Goal: Task Accomplishment & Management: Use online tool/utility

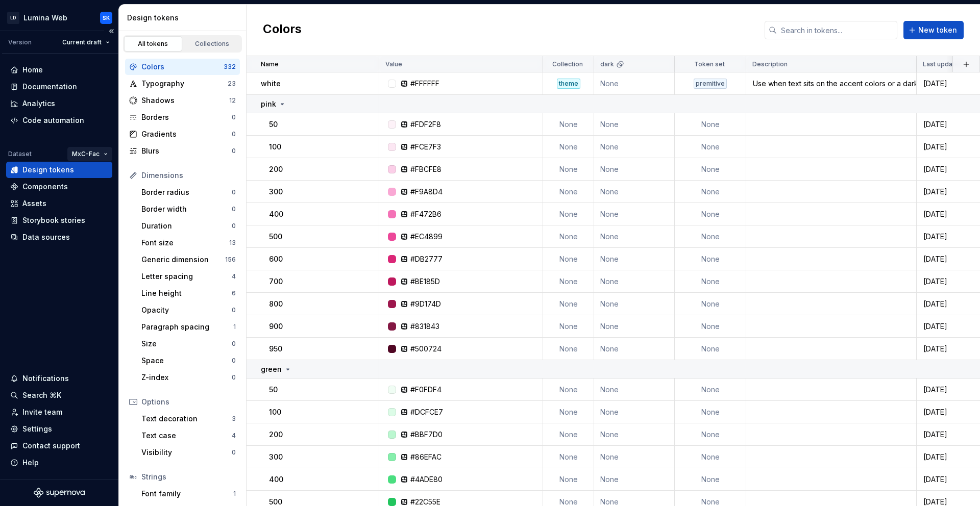
click at [87, 158] on html "LD Lumina Web SK Version Current draft Home Documentation Analytics Code automa…" at bounding box center [490, 253] width 980 height 506
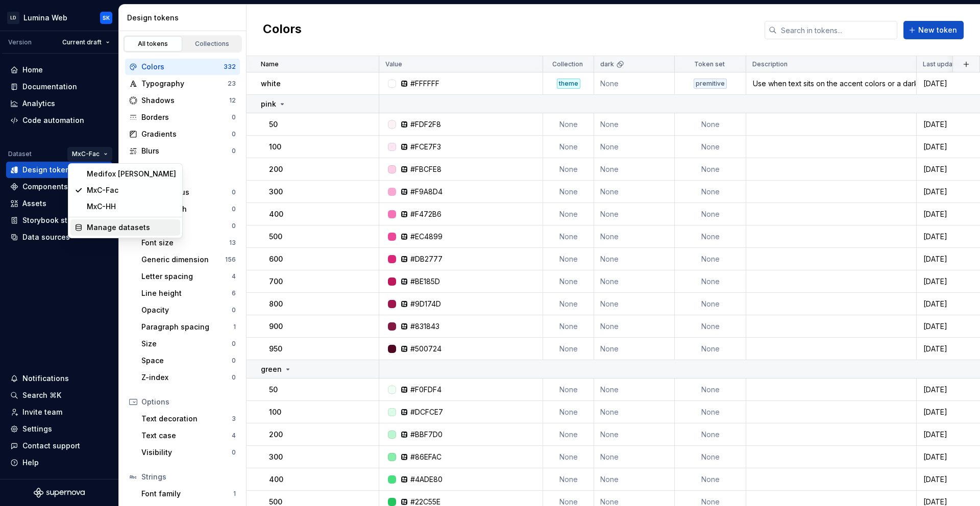
click at [101, 230] on div "Manage datasets" at bounding box center [131, 227] width 89 height 10
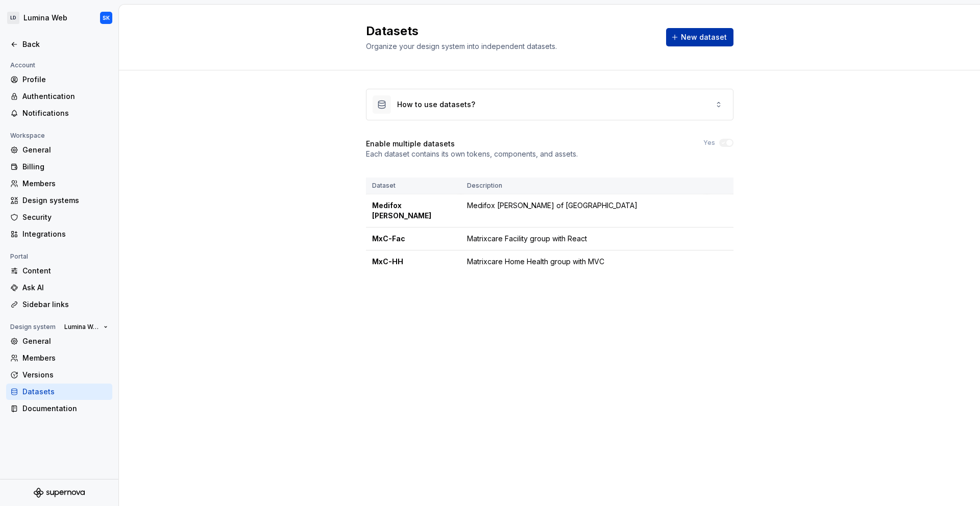
click at [710, 42] on button "New dataset" at bounding box center [699, 37] width 67 height 18
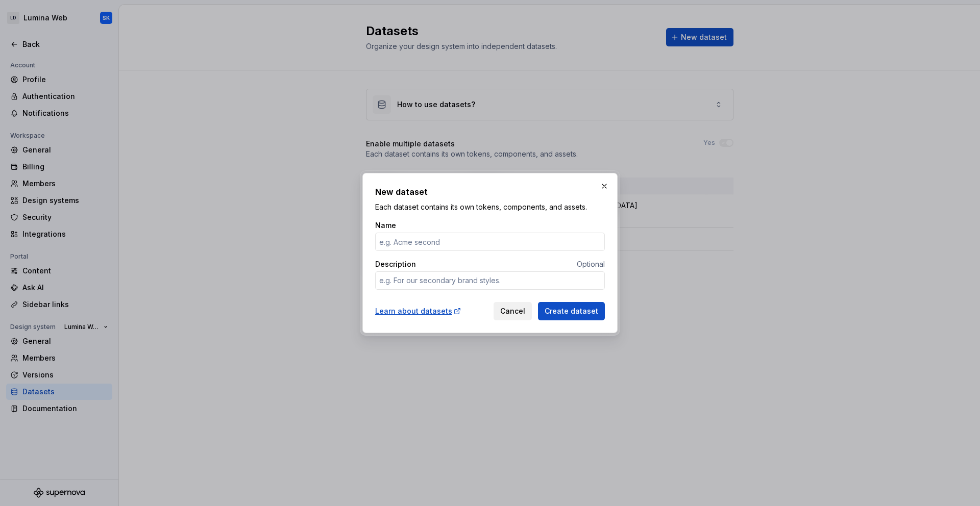
type textarea "*"
type input "C"
type textarea "*"
type input "Citus"
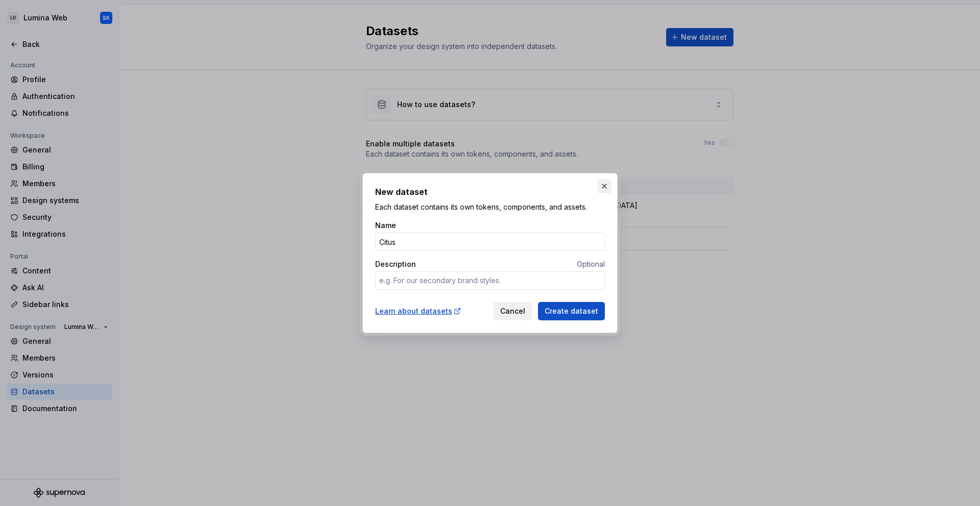
click at [601, 190] on button "button" at bounding box center [604, 186] width 14 height 14
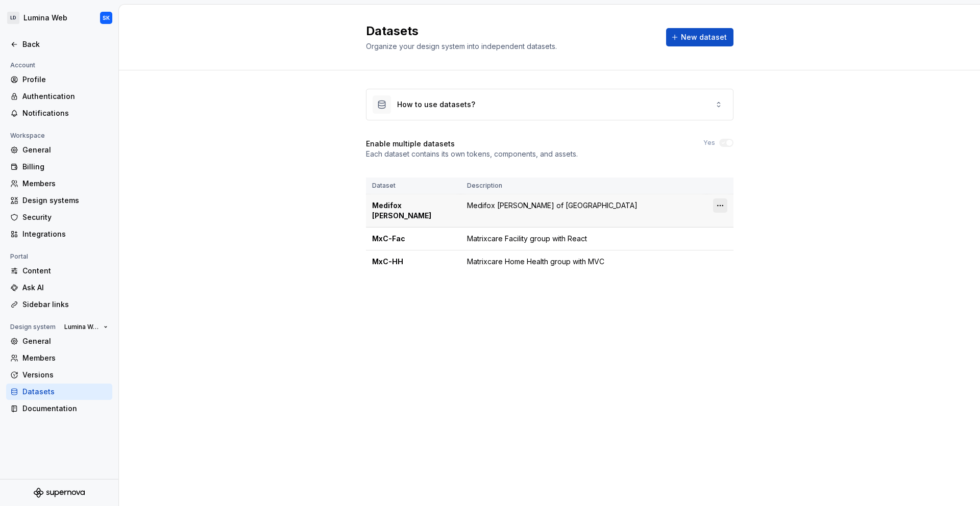
click at [720, 205] on html "LD Lumina Web SK Back Account Profile Authentication Notifications Workspace Ge…" at bounding box center [490, 253] width 980 height 506
click at [737, 222] on div "Edit details" at bounding box center [765, 225] width 66 height 10
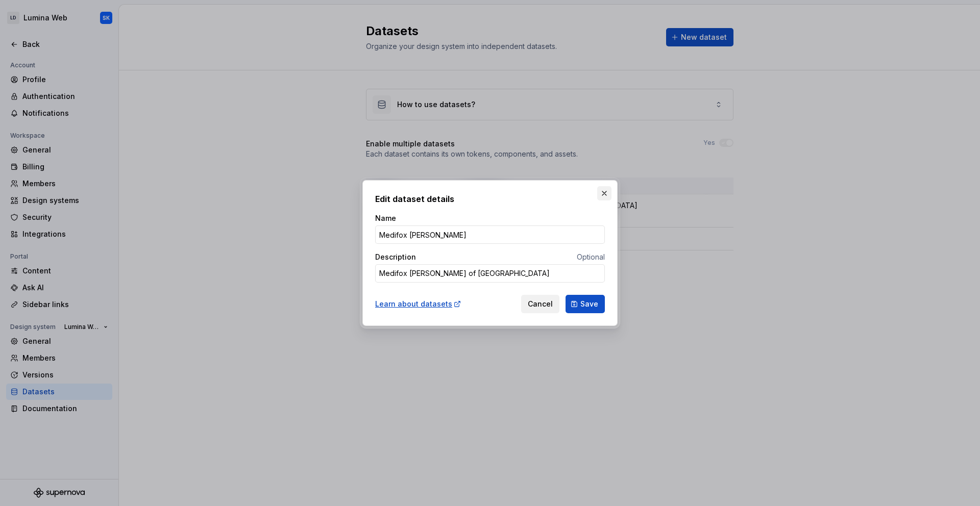
click at [603, 197] on button "button" at bounding box center [604, 193] width 14 height 14
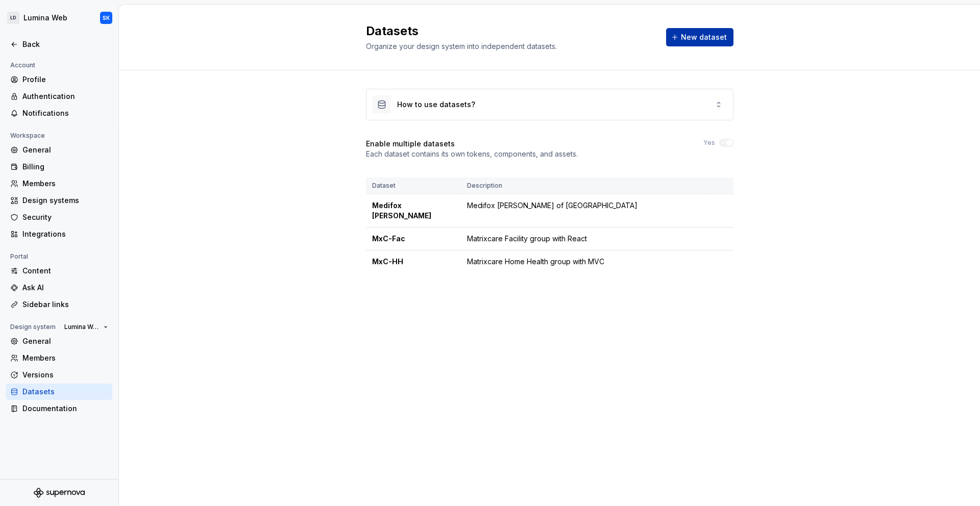
click at [695, 41] on span "New dataset" at bounding box center [704, 37] width 46 height 10
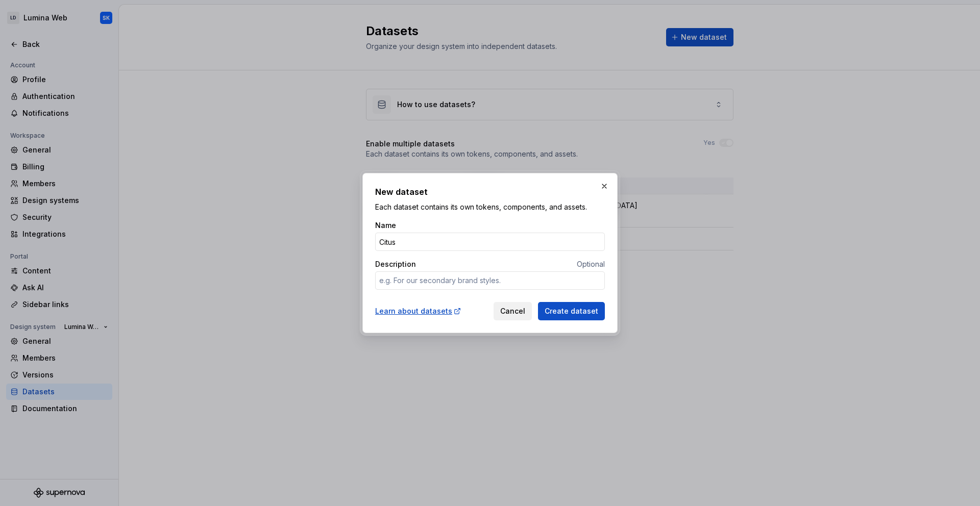
click at [452, 296] on div "Name Citus Description Optional" at bounding box center [490, 259] width 230 height 78
click at [452, 283] on textarea "Description" at bounding box center [490, 280] width 230 height 18
type textarea "*"
type textarea "e"
type textarea "*"
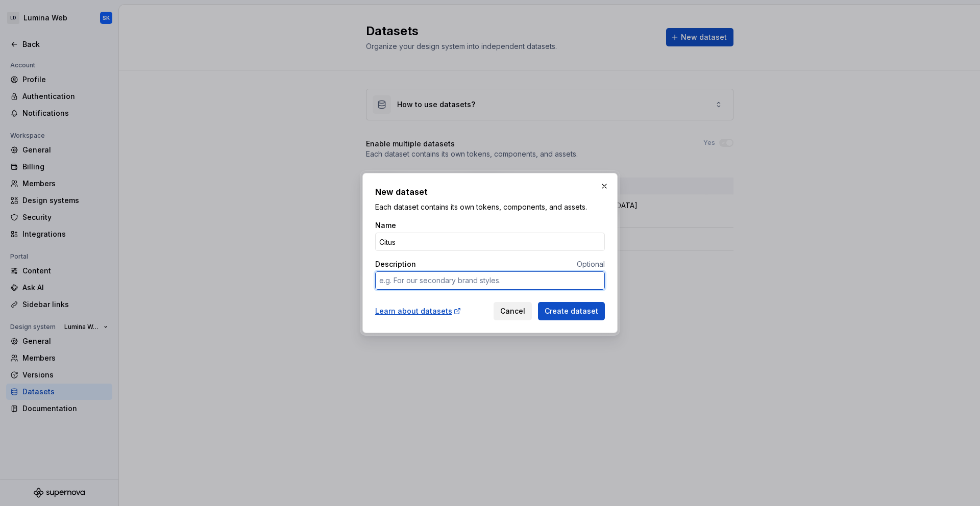
type textarea "*"
type textarea "D"
type textarea "*"
type textarea "De"
type textarea "*"
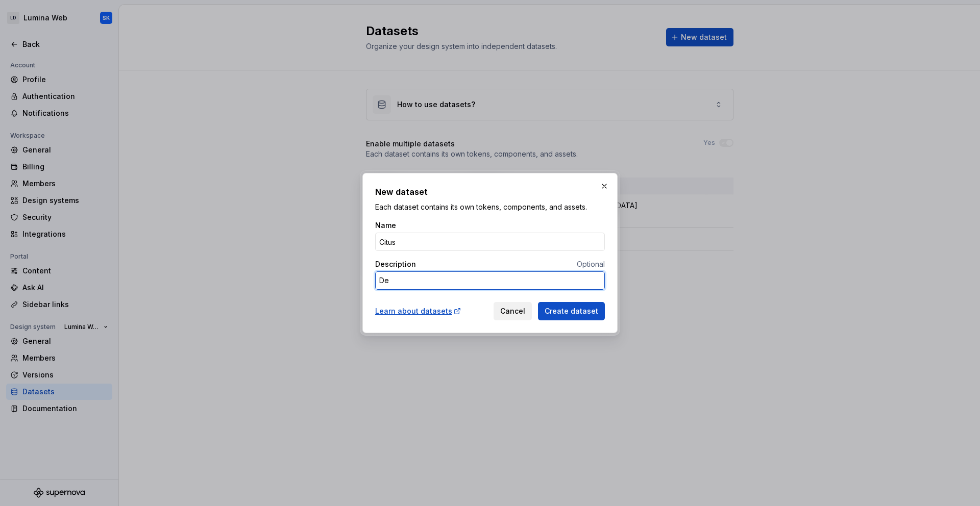
type textarea "D"
type textarea "*"
click at [602, 189] on button "button" at bounding box center [604, 186] width 14 height 14
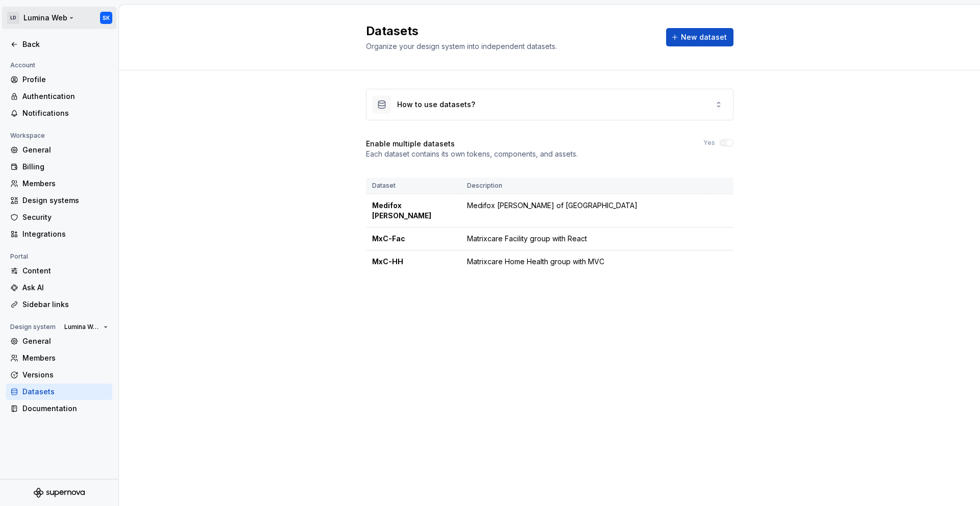
click at [39, 24] on html "LD Lumina Web SK Back Account Profile Authentication Notifications Workspace Ge…" at bounding box center [490, 253] width 980 height 506
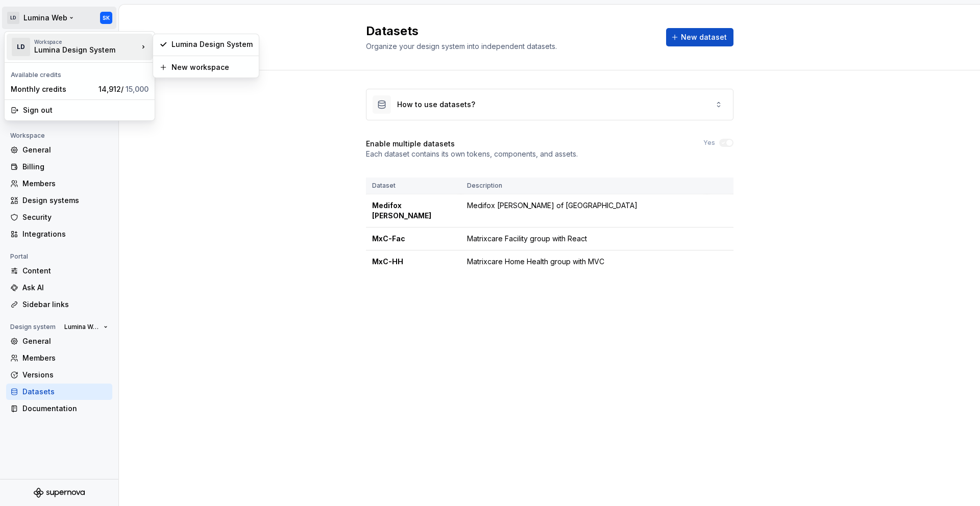
click at [90, 55] on div "LD Workspace Lumina Design System" at bounding box center [75, 47] width 128 height 27
click at [210, 134] on html "LD Lumina Web SK Back Account Profile Authentication Notifications Workspace Ge…" at bounding box center [490, 253] width 980 height 506
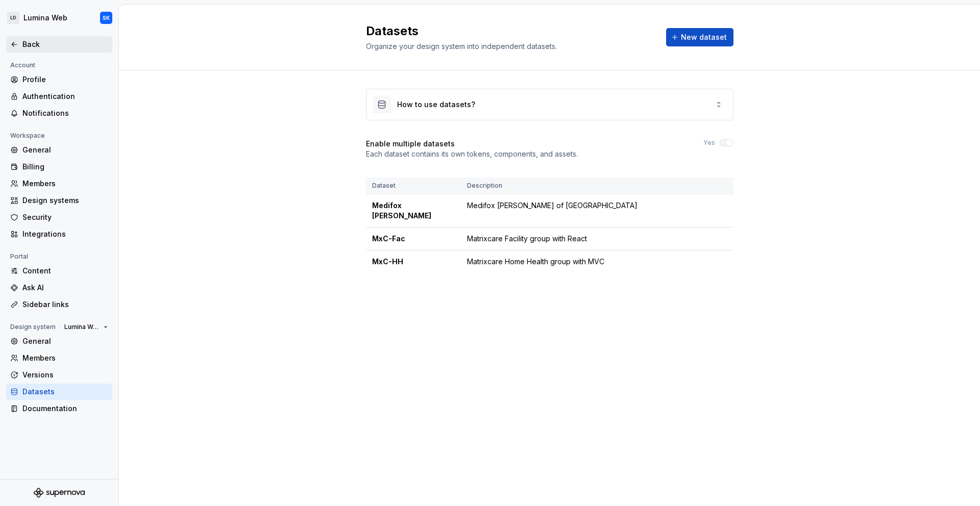
click at [24, 40] on div "Back" at bounding box center [65, 44] width 86 height 10
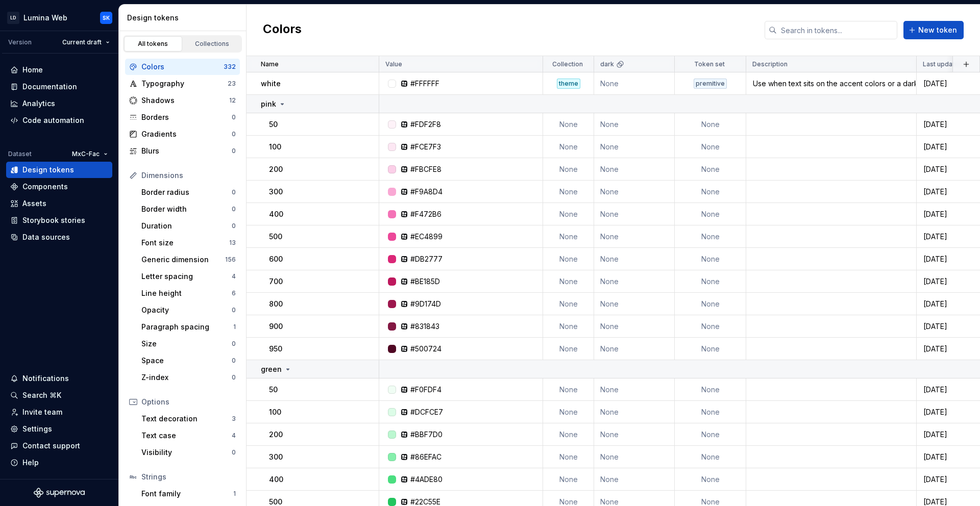
click at [87, 154] on html "LD Lumina Web SK Version Current draft Home Documentation Analytics Code automa…" at bounding box center [490, 253] width 980 height 506
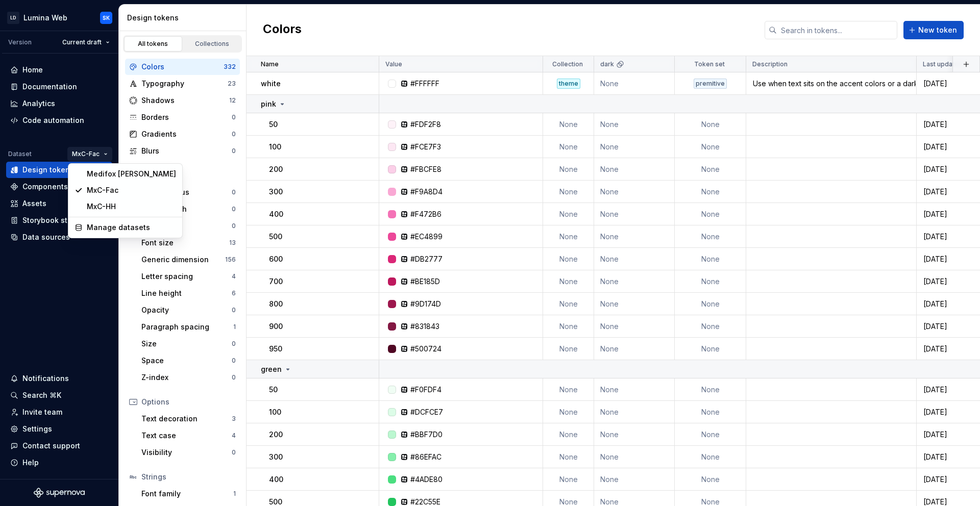
click at [84, 150] on html "LD Lumina Web SK Version Current draft Home Documentation Analytics Code automa…" at bounding box center [490, 253] width 980 height 506
click at [51, 23] on html "LD Lumina Web SK Version Current draft Home Documentation Analytics Code automa…" at bounding box center [490, 253] width 980 height 506
click at [69, 15] on html "LD Lumina Web SK Version Current draft Home Documentation Analytics Code automa…" at bounding box center [490, 253] width 980 height 506
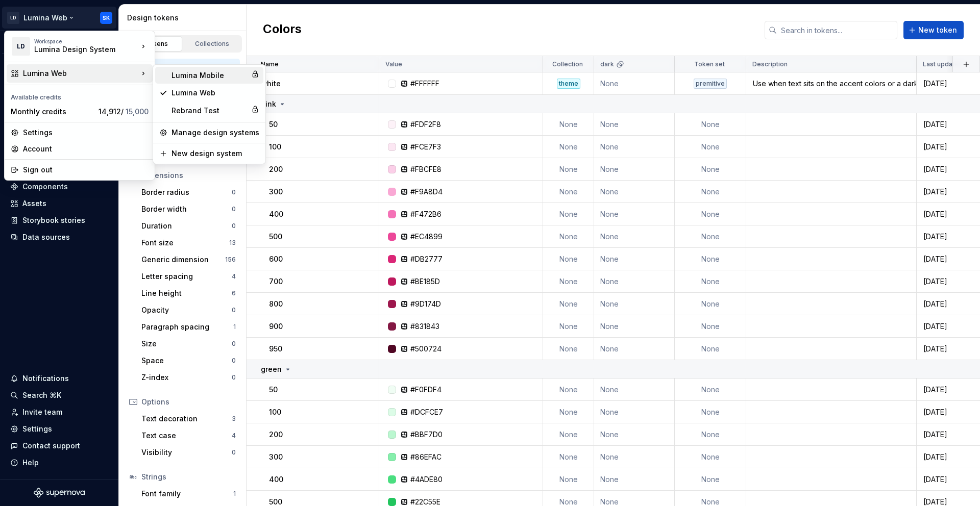
click at [225, 75] on div "Lumina Mobile" at bounding box center [209, 75] width 76 height 10
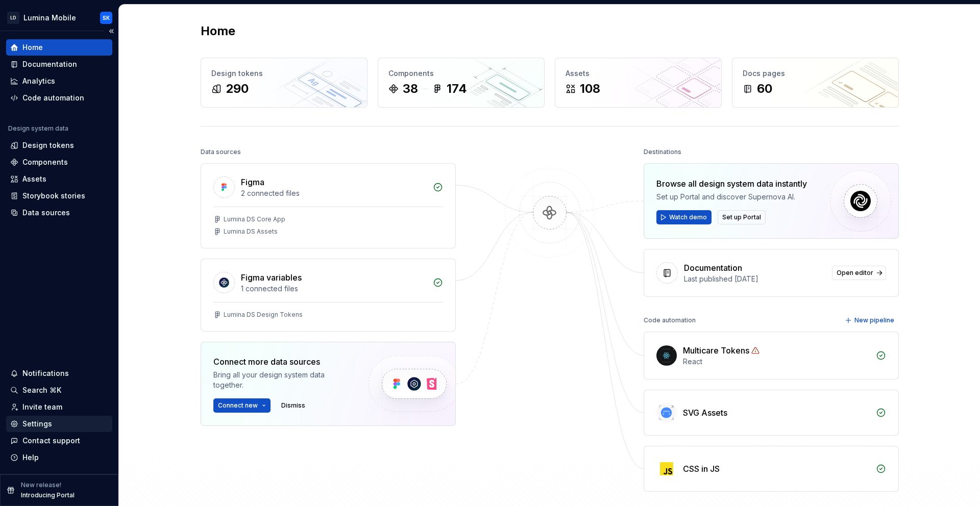
click at [58, 421] on div "Settings" at bounding box center [59, 424] width 98 height 10
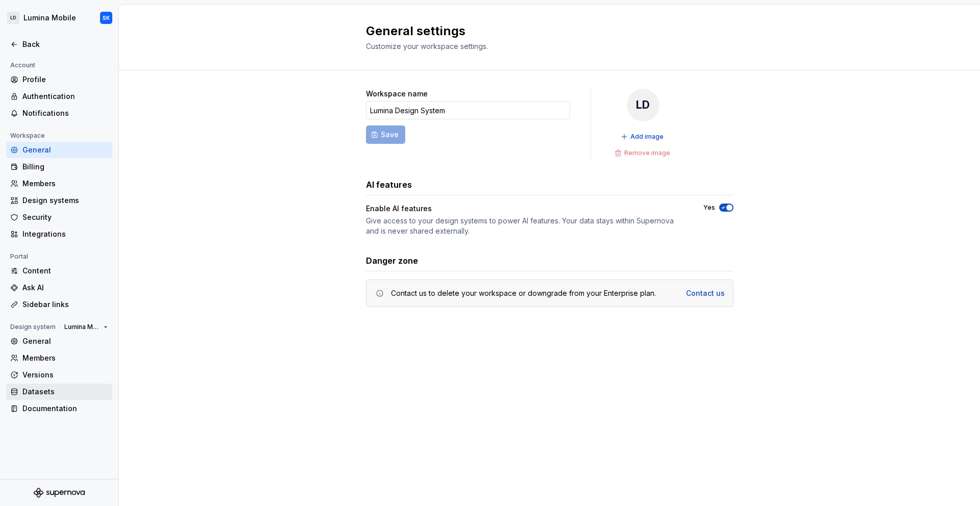
click at [56, 384] on div "Datasets" at bounding box center [59, 392] width 106 height 16
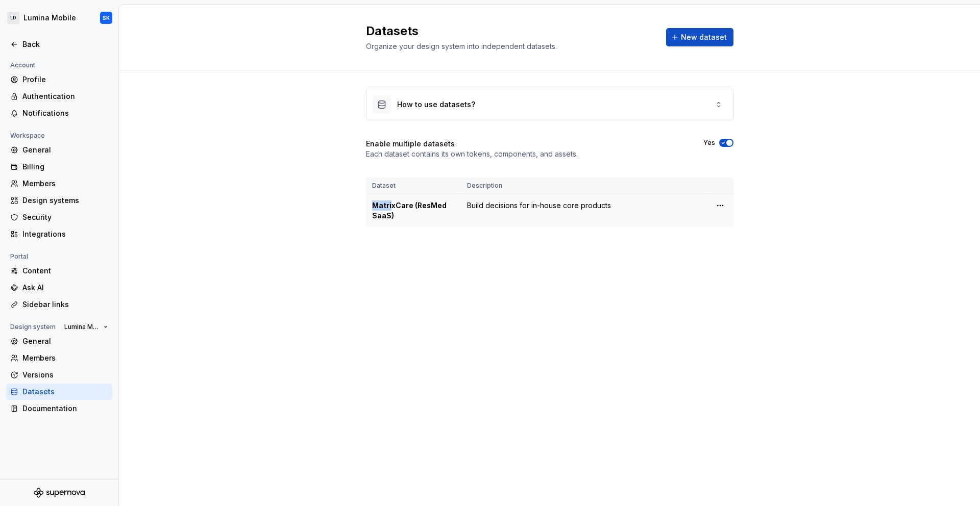
drag, startPoint x: 391, startPoint y: 209, endPoint x: 371, endPoint y: 205, distance: 20.4
click at [372, 205] on div "MatrixCare (ResMed SaaS)" at bounding box center [413, 211] width 83 height 20
click at [386, 217] on div "MatrixCare (ResMed SaaS)" at bounding box center [413, 211] width 83 height 20
click at [34, 49] on div "Back" at bounding box center [59, 44] width 106 height 16
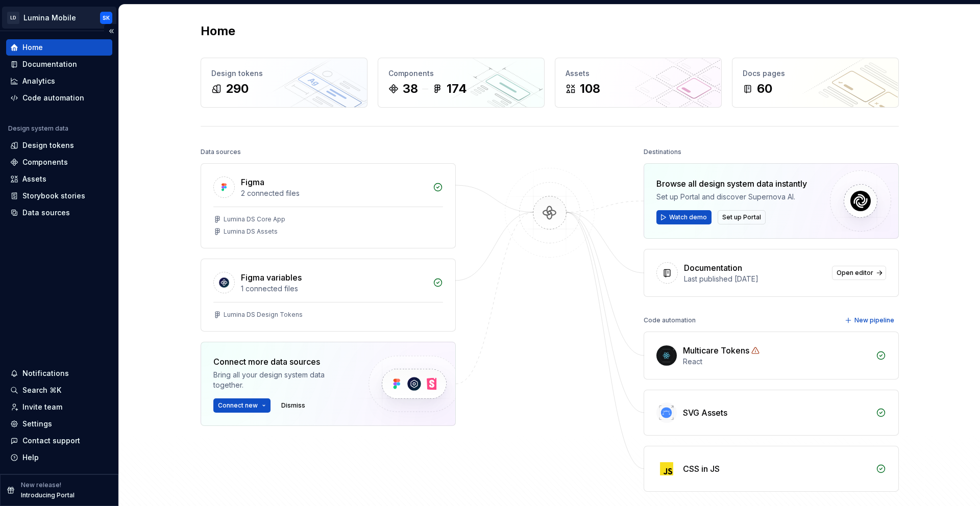
click at [54, 16] on html "LD Lumina Mobile SK Home Documentation Analytics Code automation Design system …" at bounding box center [490, 253] width 980 height 506
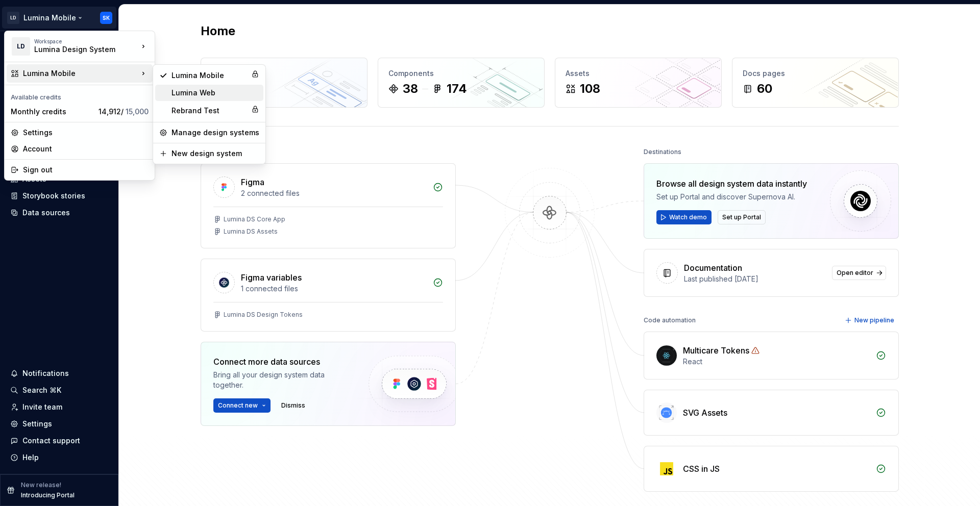
click at [214, 96] on div "Lumina Web" at bounding box center [215, 93] width 88 height 10
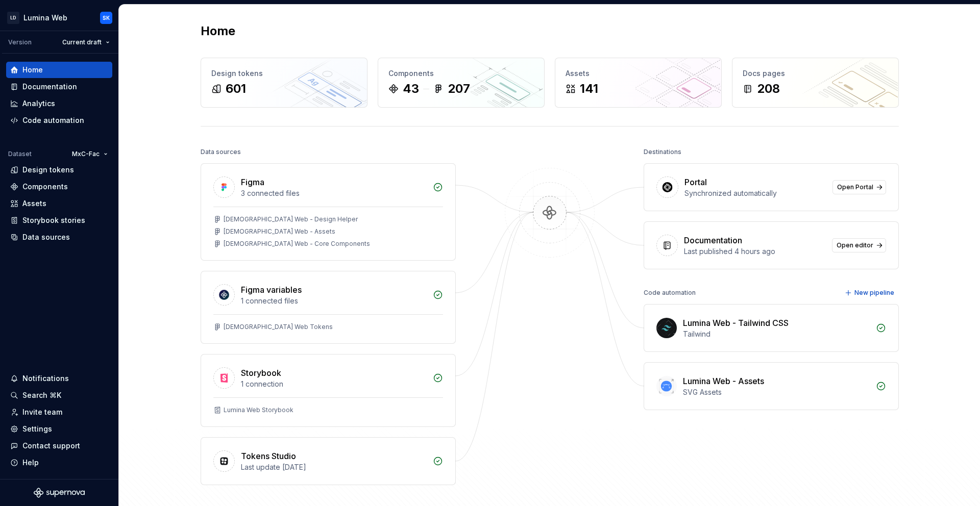
click at [95, 150] on html "LD Lumina Web SK Version Current draft Home Documentation Analytics Code automa…" at bounding box center [490, 253] width 980 height 506
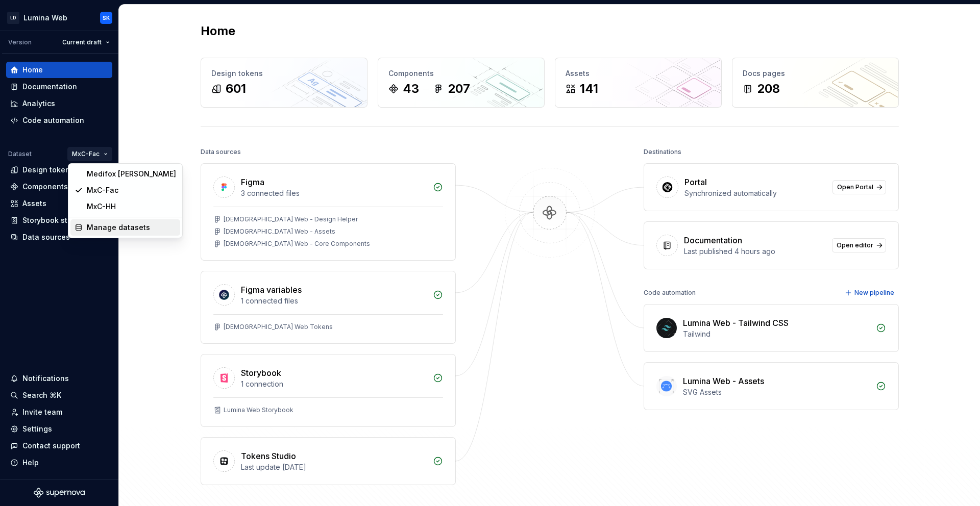
click at [119, 226] on div "Manage datasets" at bounding box center [131, 227] width 89 height 10
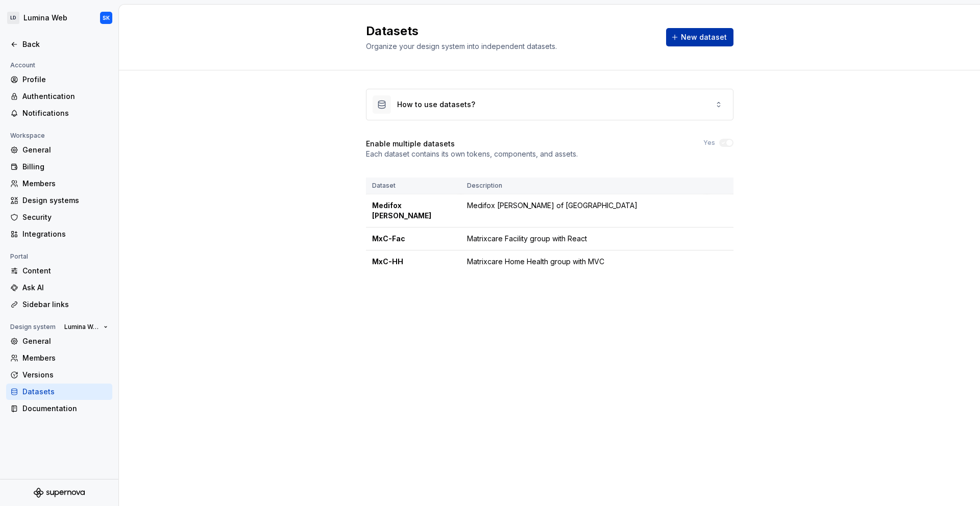
click at [702, 38] on span "New dataset" at bounding box center [704, 37] width 46 height 10
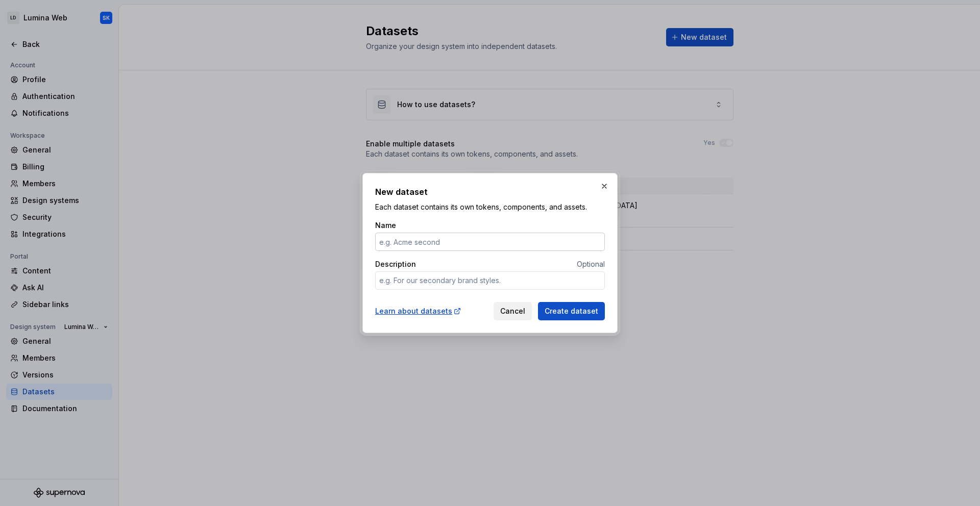
type textarea "*"
type input "Citus"
drag, startPoint x: 495, startPoint y: 178, endPoint x: 387, endPoint y: 198, distance: 110.6
click at [387, 198] on div "New dataset Each dataset contains its own tokens, components, and assets. Name …" at bounding box center [489, 253] width 255 height 160
click at [514, 313] on span "Cancel" at bounding box center [512, 311] width 25 height 10
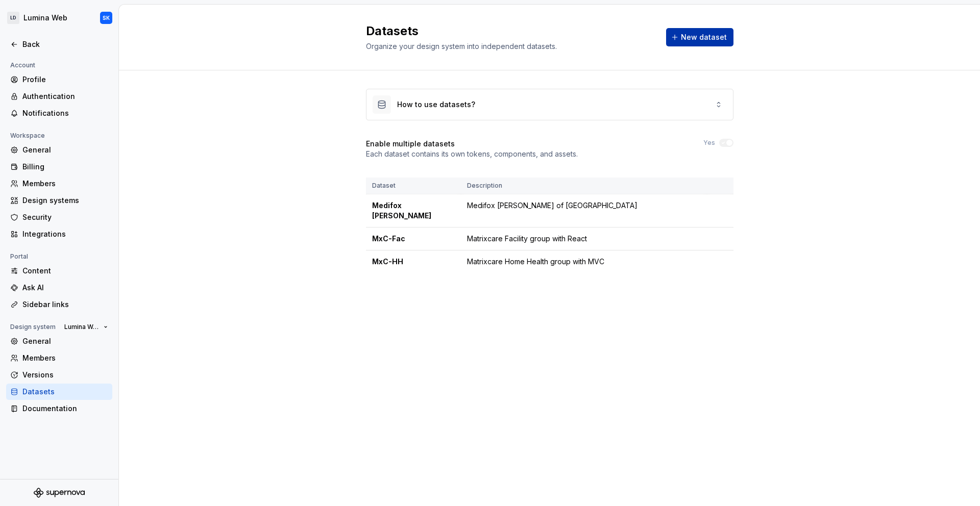
click at [711, 38] on span "New dataset" at bounding box center [704, 37] width 46 height 10
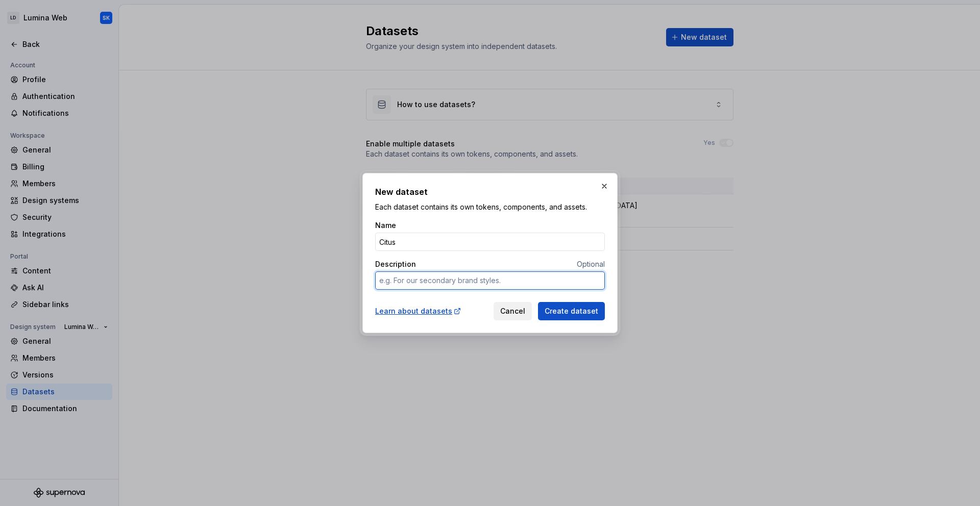
click at [451, 275] on textarea "Description" at bounding box center [490, 280] width 230 height 18
type textarea "*"
type textarea "D"
type textarea "*"
type textarea "De"
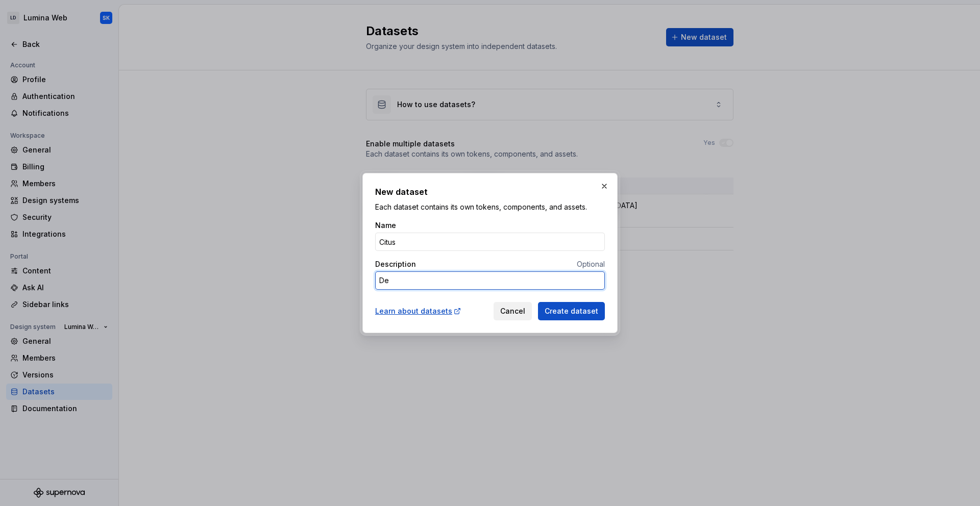
type textarea "*"
type textarea "Des"
type textarea "*"
type textarea "Desk"
type textarea "*"
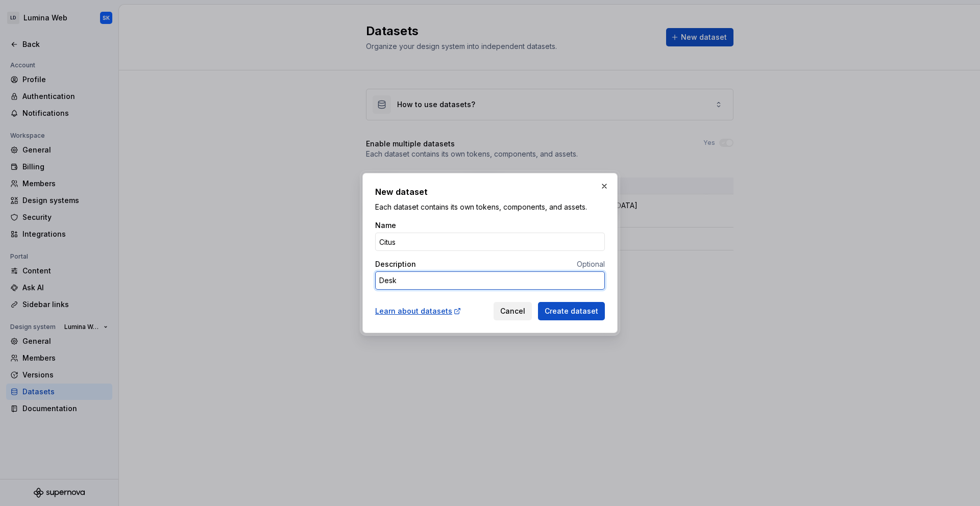
type textarea "Deskt"
type textarea "*"
type textarea "Deskto"
type textarea "*"
type textarea "Desktop"
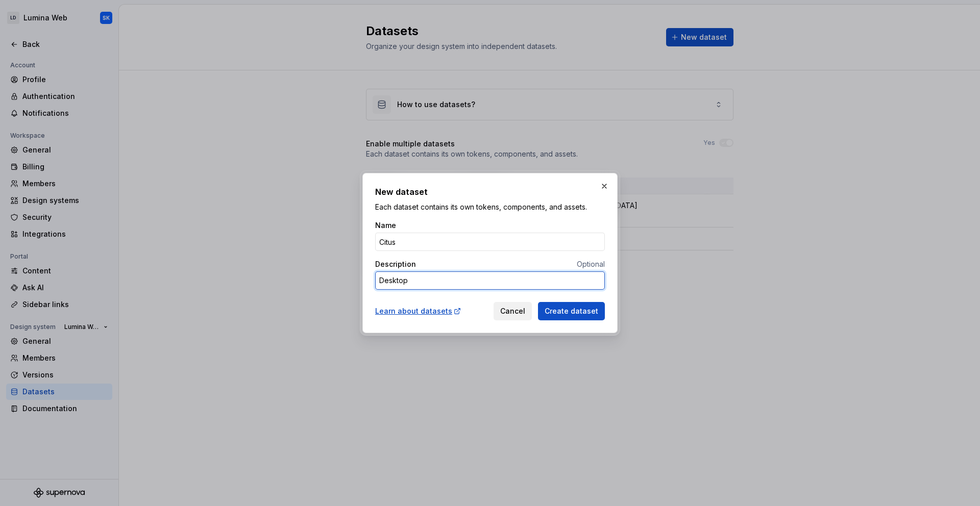
type textarea "*"
type textarea "Desktop"
type textarea "*"
type textarea "Desktop c"
type textarea "*"
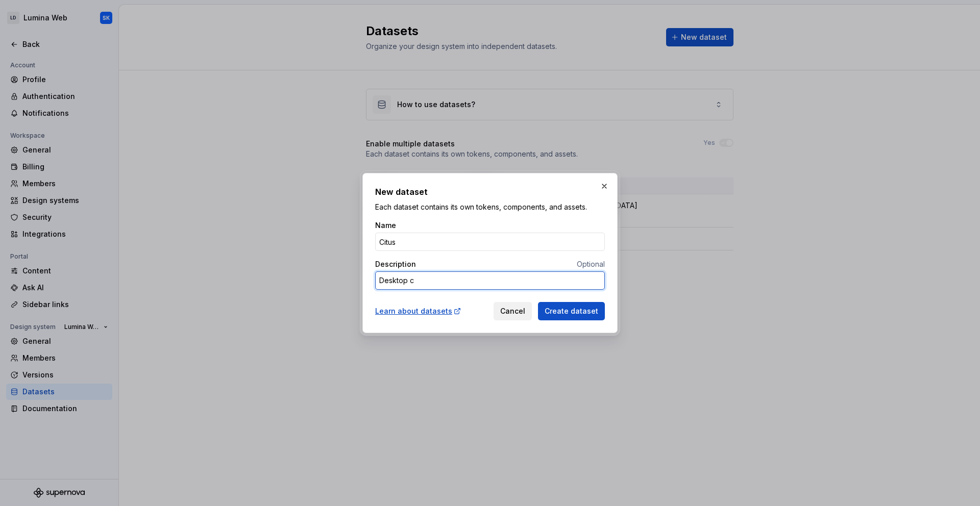
type textarea "Desktop cl"
type textarea "*"
type textarea "Desktop cli"
type textarea "*"
type textarea "Desktop clie"
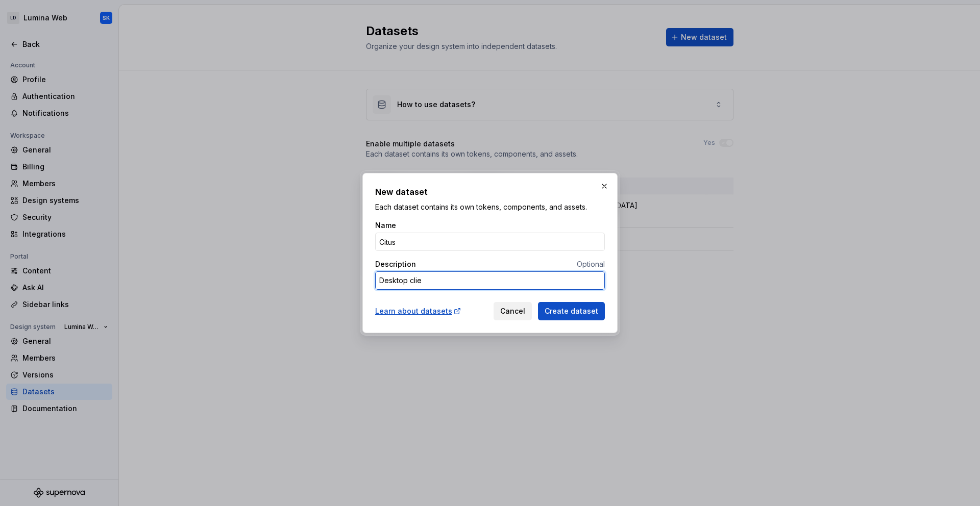
type textarea "*"
type textarea "Desktop clien"
type textarea "*"
type textarea "Desktop client"
type textarea "*"
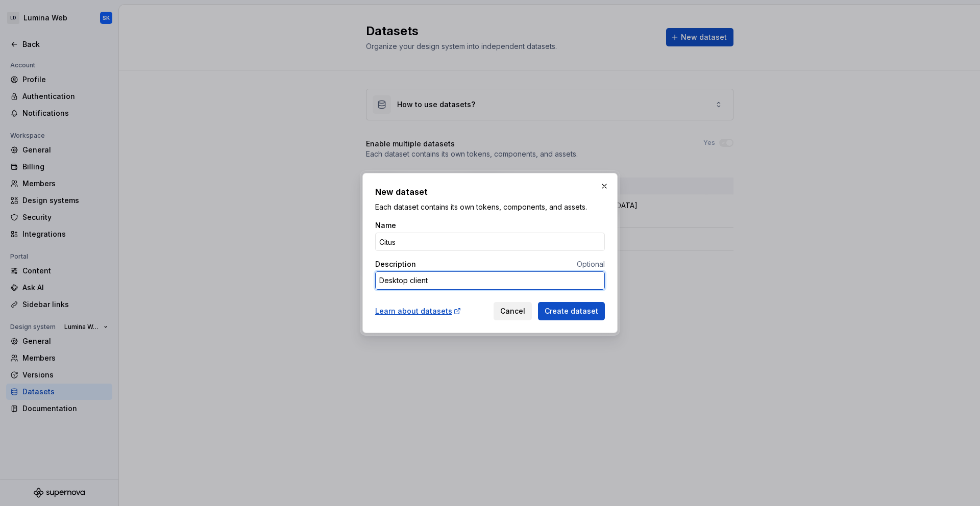
type textarea "Desktop client"
type textarea "*"
type textarea "Desktop [PERSON_NAME]"
type textarea "*"
type textarea "Desktop client ba"
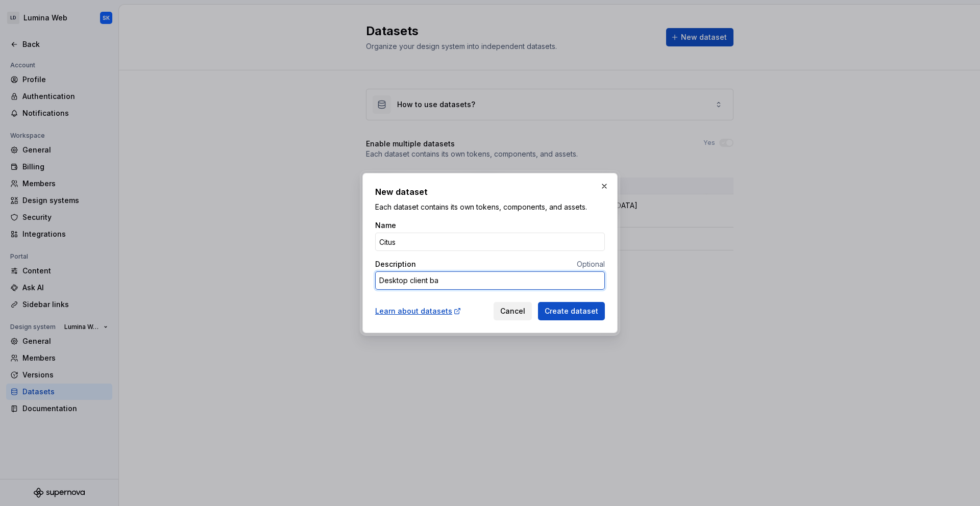
type textarea "*"
type textarea "Desktop client bae"
type textarea "*"
type textarea "Desktop client ba"
type textarea "*"
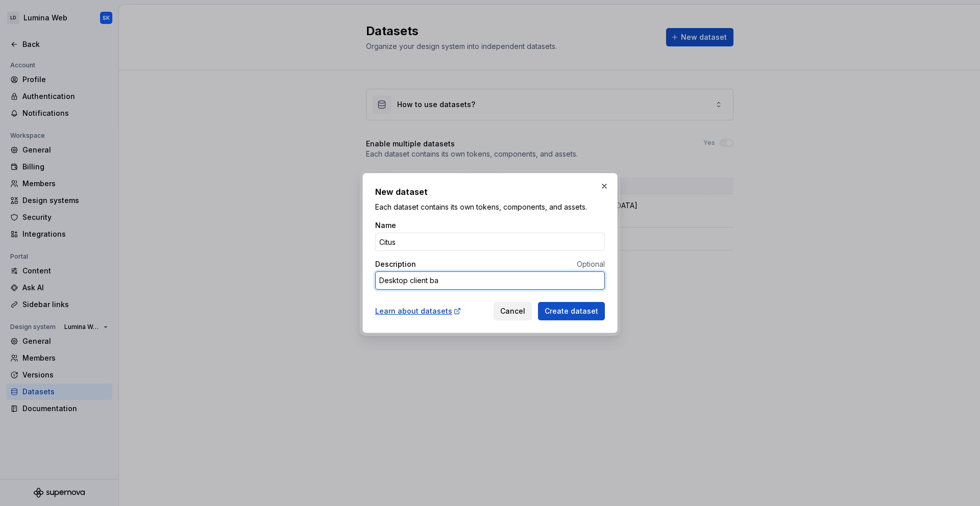
type textarea "Desktop client bas"
type textarea "*"
type textarea "Desktop client base"
type textarea "*"
type textarea "Desktop client based"
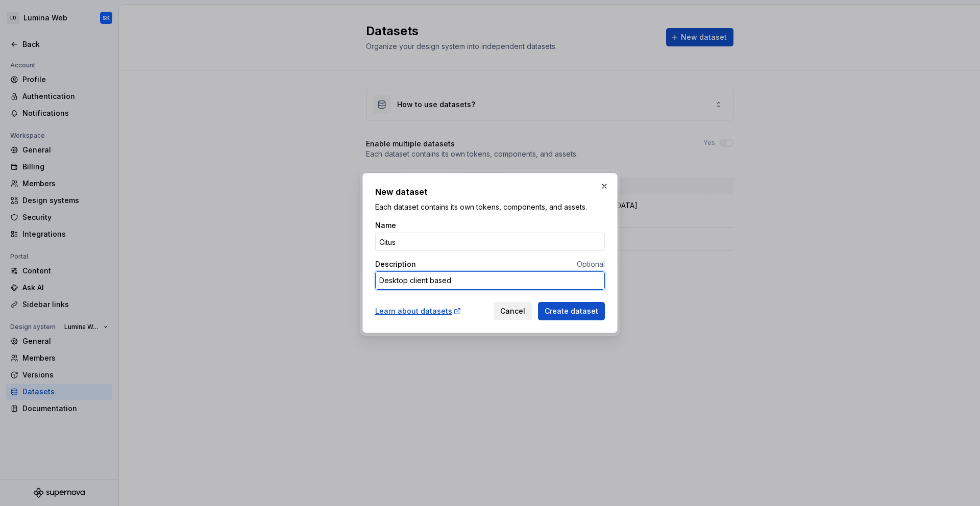
type textarea "*"
type textarea "Desktop client based"
type textarea "*"
type textarea "Desktop client based o"
type textarea "*"
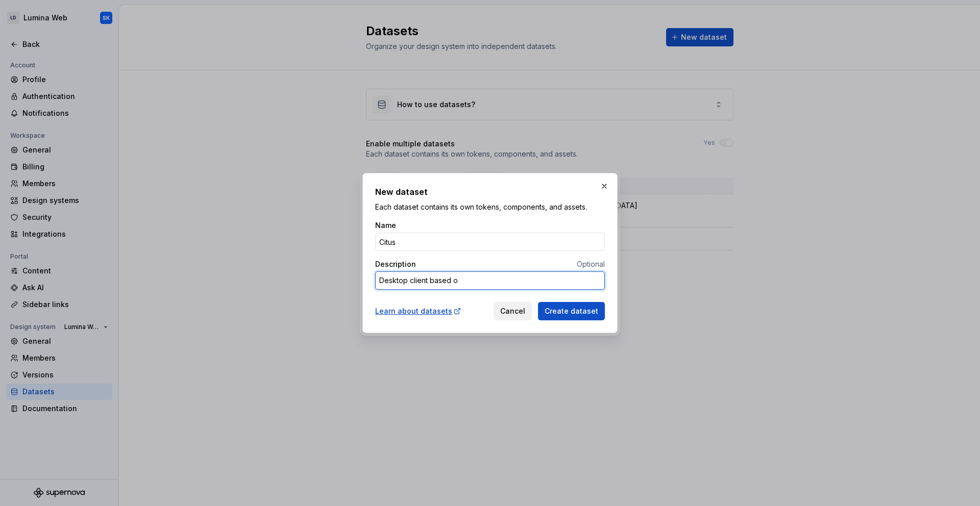
type textarea "Desktop client based on"
type textarea "*"
type textarea "Desktop client based on"
type textarea "*"
type textarea "Desktop client based on A"
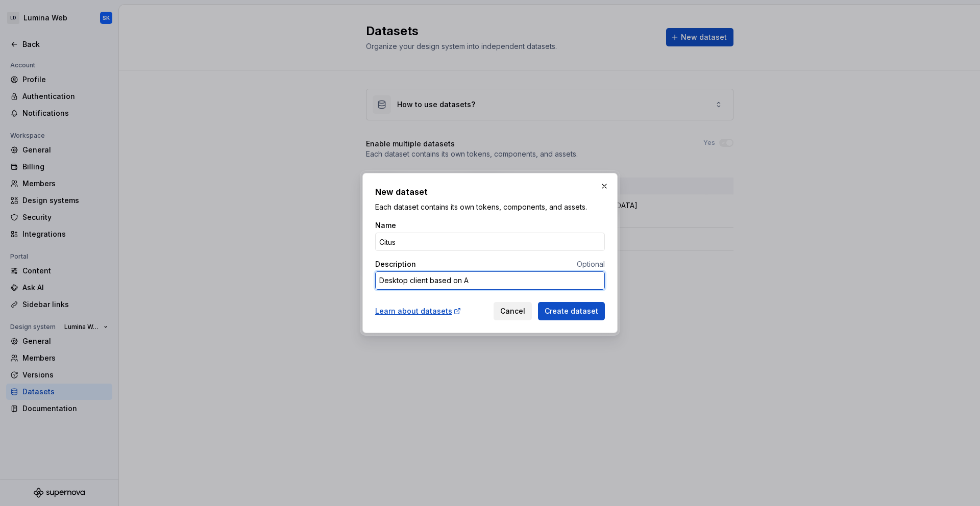
type textarea "*"
type textarea "Desktop client based on Au"
type textarea "*"
type textarea "Desktop client based on Aug"
type textarea "*"
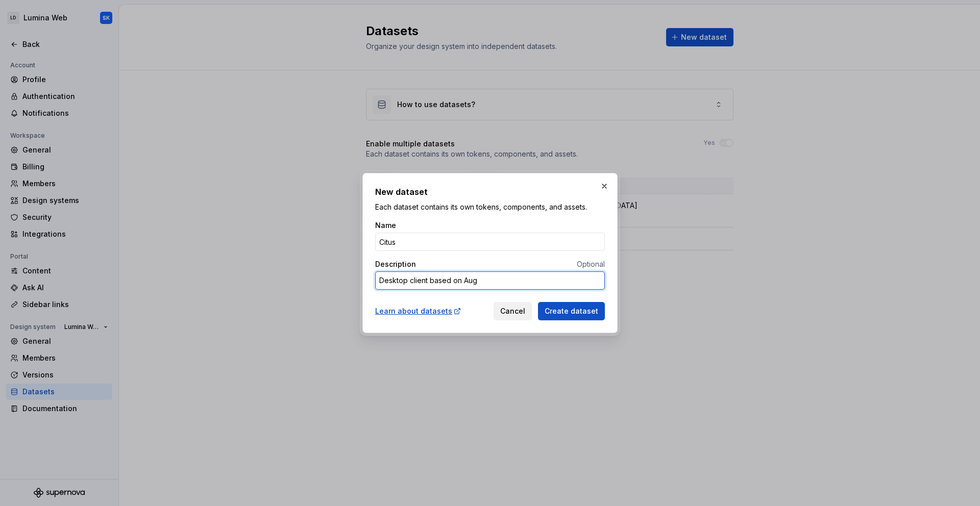
type textarea "Desktop client based on Au"
type textarea "*"
type textarea "Desktop client based on A"
type textarea "*"
type textarea "Desktop client based on An"
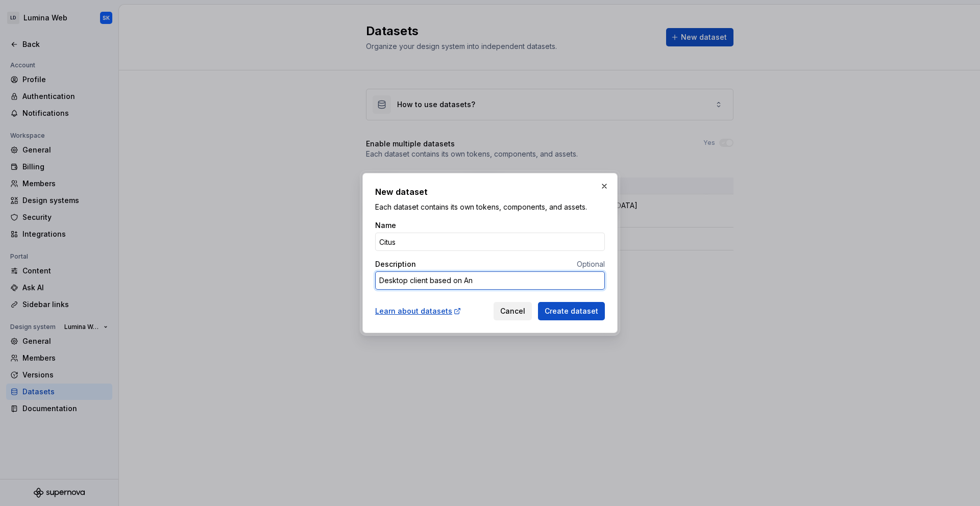
type textarea "*"
type textarea "Desktop client based on Ang"
type textarea "*"
type textarea "Desktop client based on Angu"
type textarea "*"
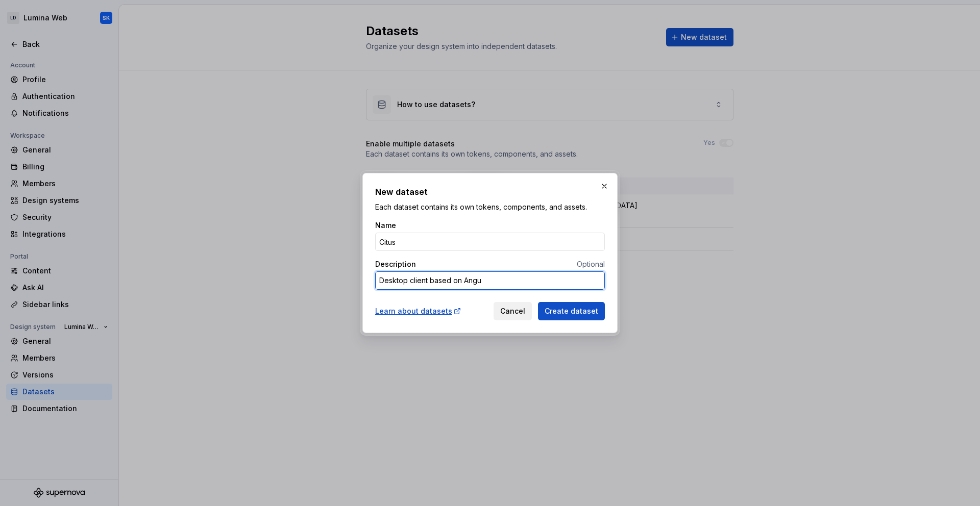
type textarea "Desktop client based on Angul"
type textarea "*"
type textarea "Desktop client based on Angula"
type textarea "*"
type textarea "Desktop client based on Angular"
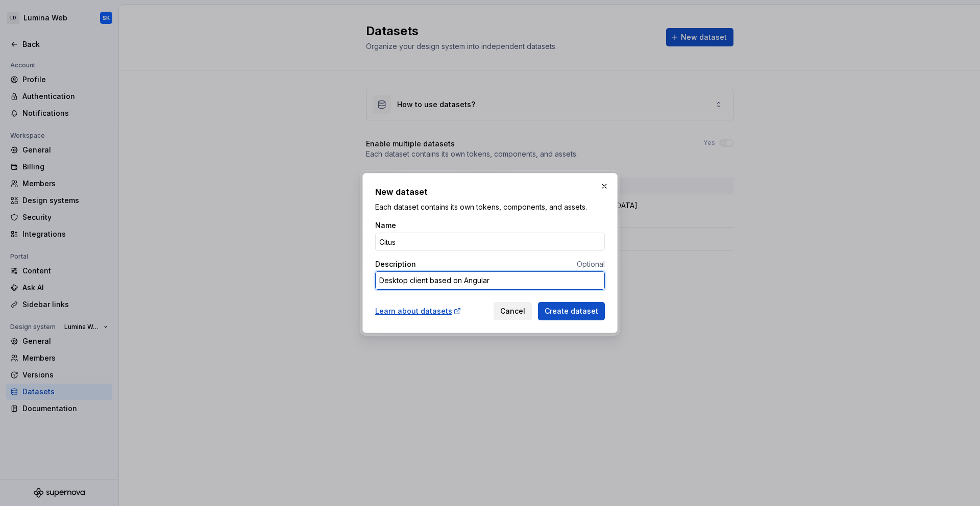
type textarea "*"
type textarea "Desktop client"
type textarea "*"
type textarea "Desktop client"
type textarea "*"
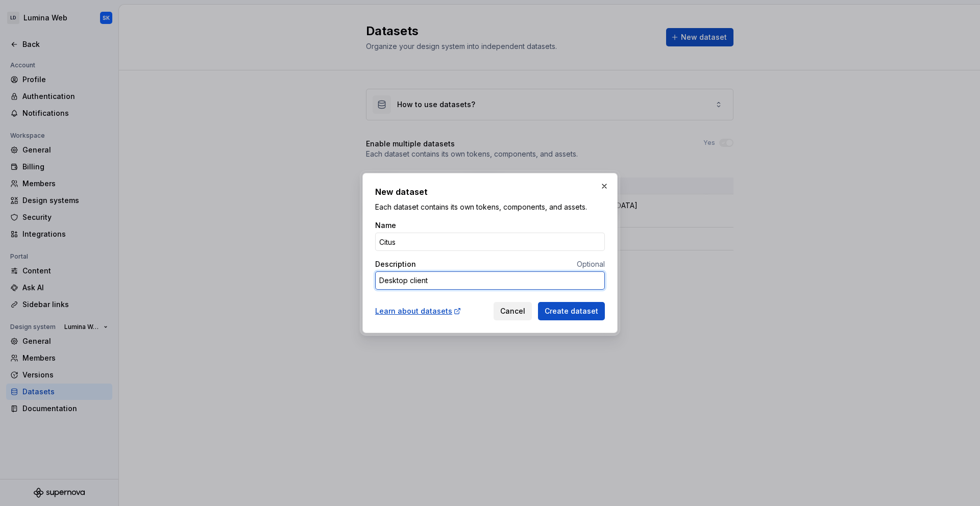
type textarea "ADesktop client"
type textarea "*"
type textarea "AnDesktop client"
type textarea "*"
type textarea "AngDesktop client"
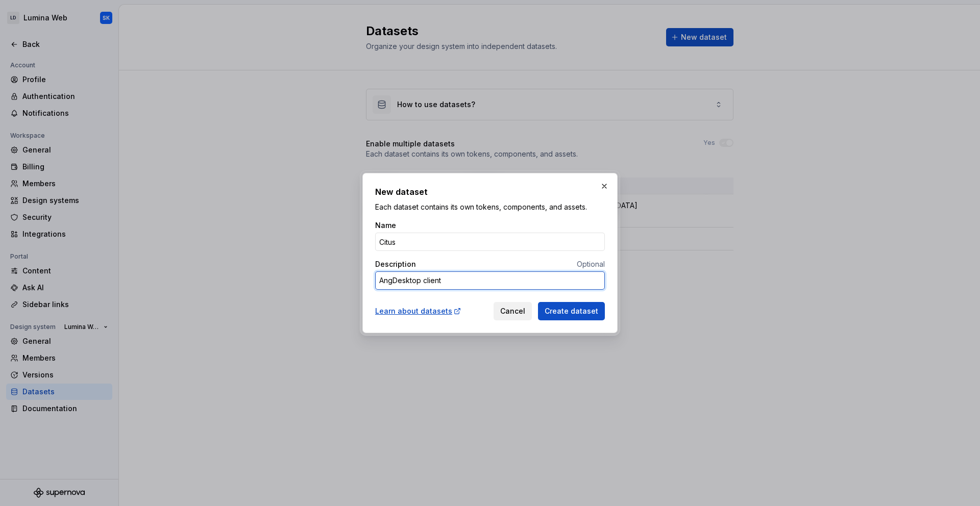
type textarea "*"
type textarea "AnguDesktop client"
type textarea "*"
type textarea "AngulDesktop client"
type textarea "*"
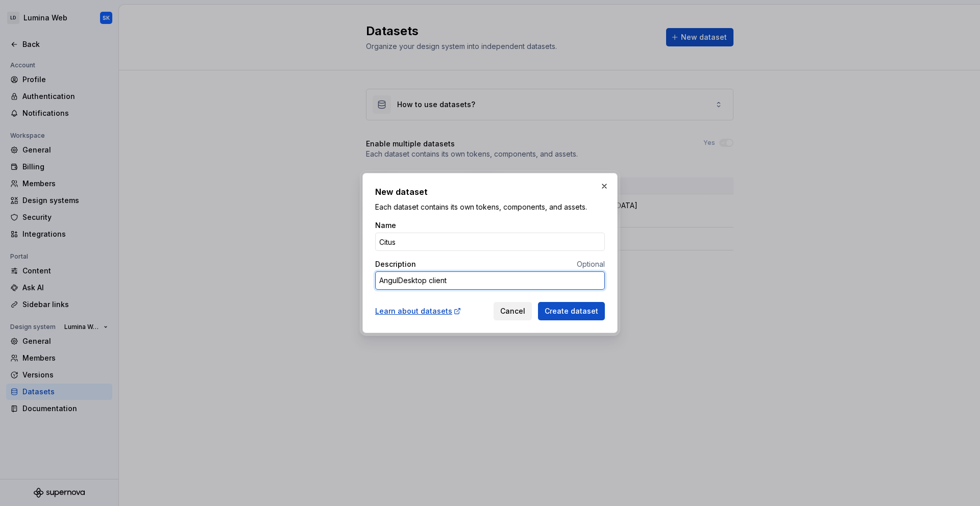
type textarea "AngulaDesktop client"
type textarea "*"
type textarea "AngularDesktop client"
type textarea "*"
type textarea "Angular Desktop client"
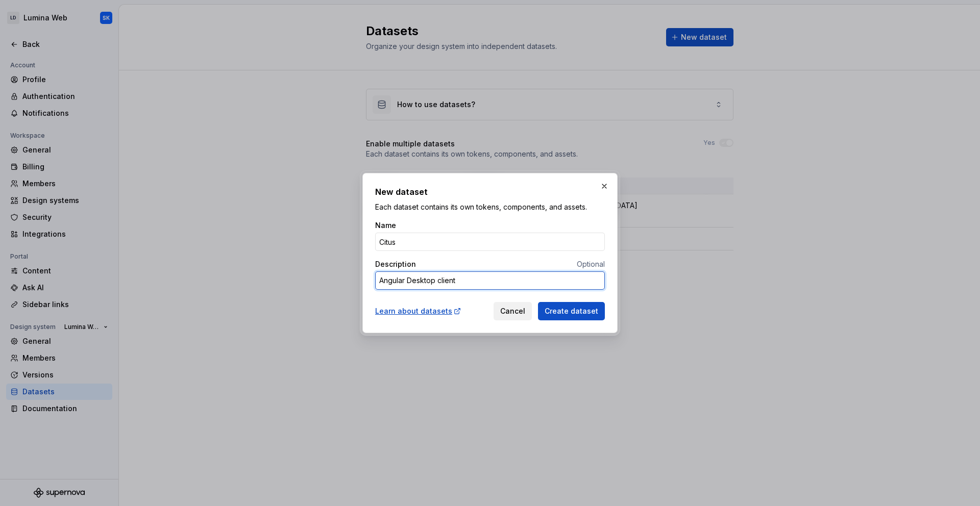
type textarea "*"
type textarea "Angular desktop client"
type textarea "*"
type textarea "Angular desktop client"
type textarea "*"
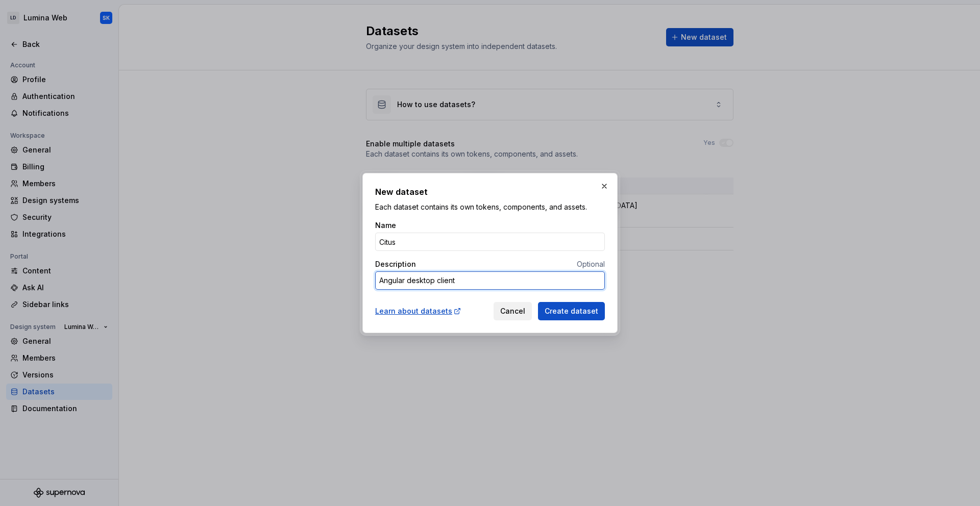
type textarea "Angular desktop client a"
type textarea "*"
type textarea "Angular desktop client ap"
type textarea "*"
type textarea "Angular desktop client app"
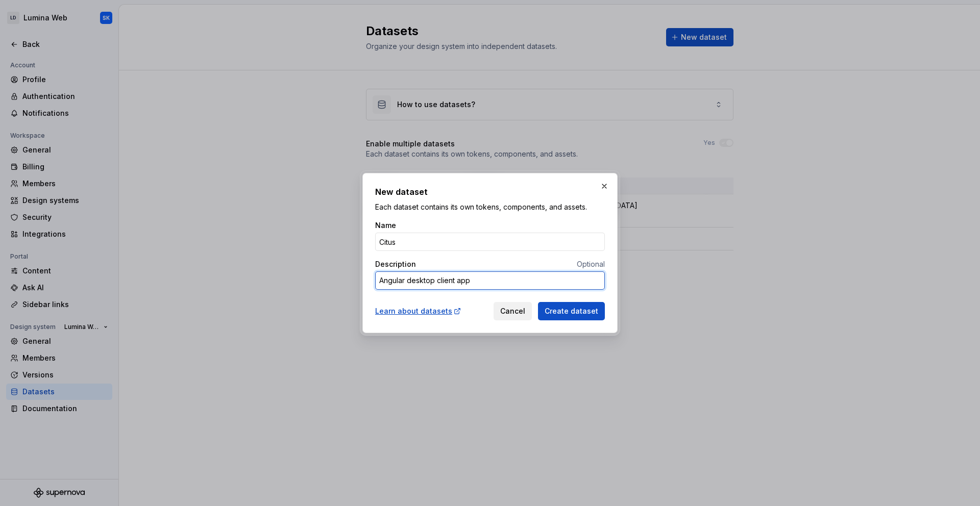
type textarea "*"
type textarea "Angular desktop client appl"
type textarea "*"
type textarea "Angular desktop client appli"
type textarea "*"
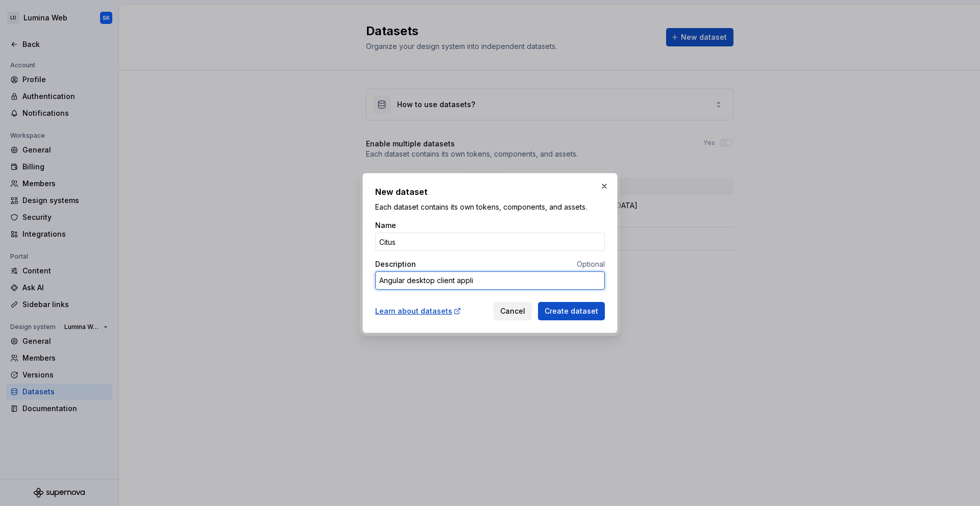
type textarea "Angular desktop client applic"
type textarea "*"
type textarea "Angular desktop client applica"
type textarea "*"
type textarea "Angular desktop client applicat"
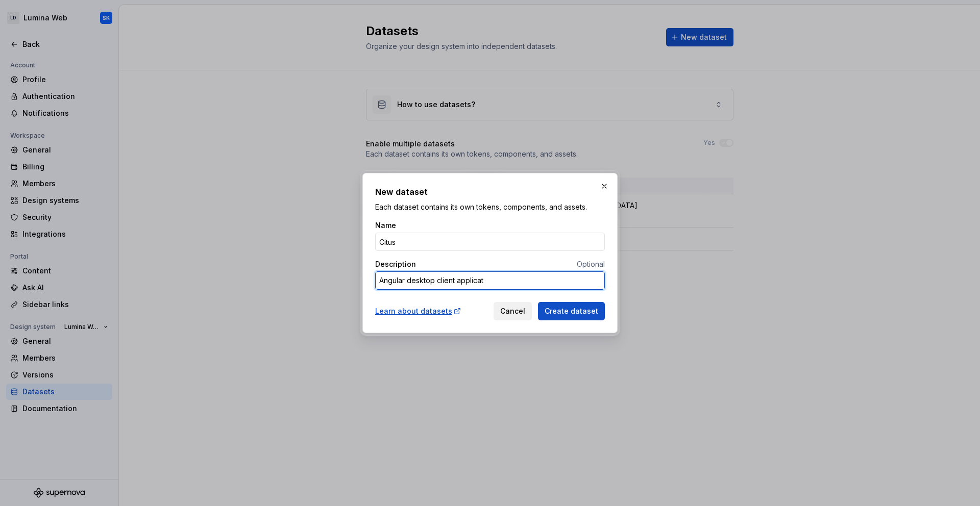
type textarea "*"
type textarea "Angular desktop client applicati"
type textarea "*"
type textarea "Angular desktop client applicatio"
type textarea "*"
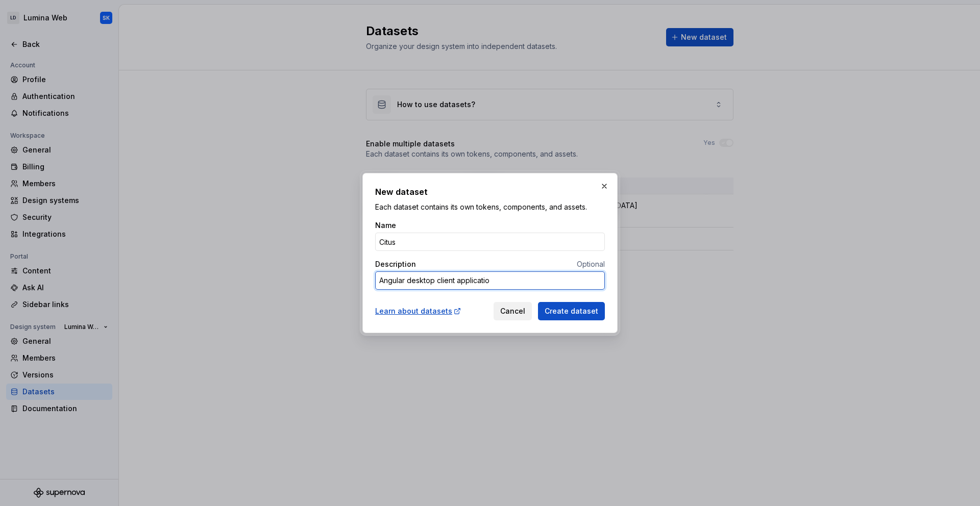
type textarea "Angular desktop client application"
type textarea "*"
type textarea "Angular desktop client a"
type textarea "*"
type textarea "Angular desktop client ap"
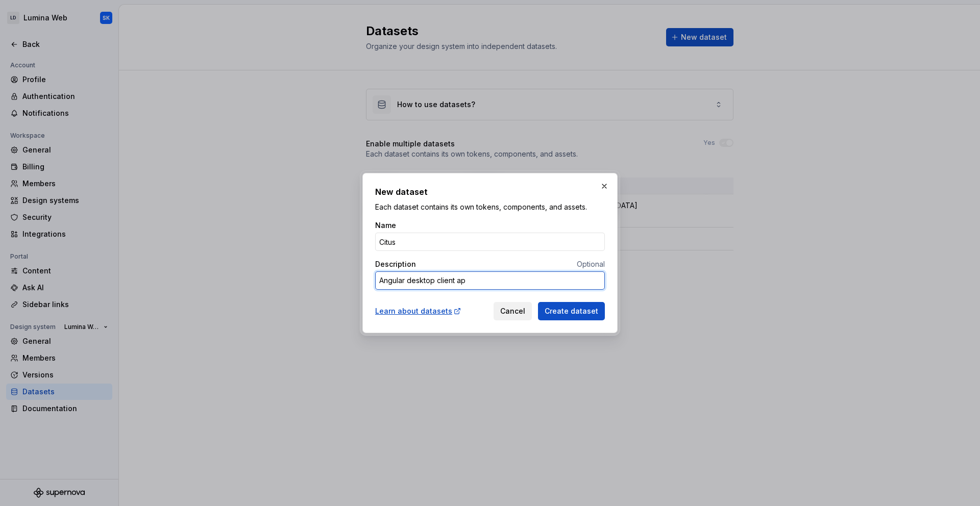
type textarea "*"
type textarea "Angular desktop client app"
drag, startPoint x: 456, startPoint y: 281, endPoint x: 552, endPoint y: 291, distance: 96.4
click at [552, 291] on div "Name Citus Description Optional Angular desktop client app" at bounding box center [490, 259] width 230 height 78
type textarea "*"
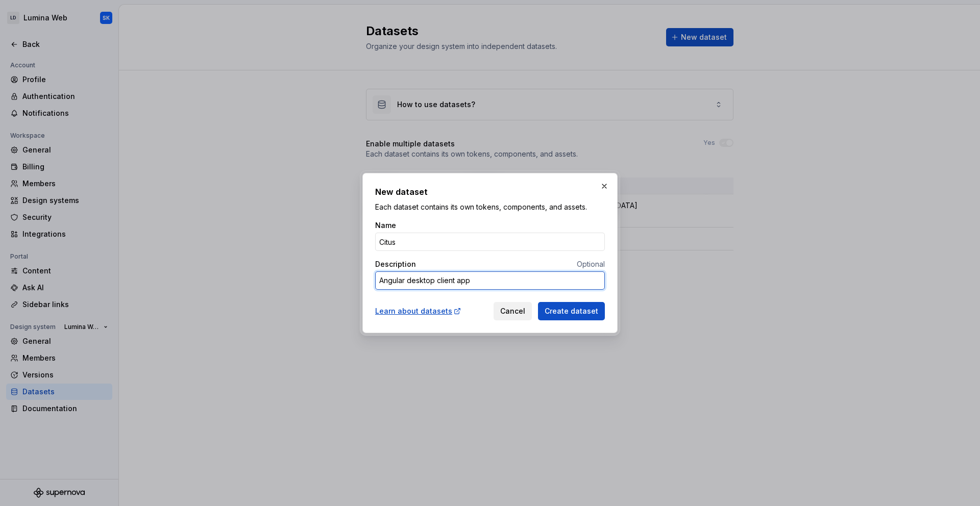
type textarea "Angular desktop client ap"
type textarea "*"
type textarea "Angular desktop client a"
type textarea "*"
type textarea "Angular desktop client"
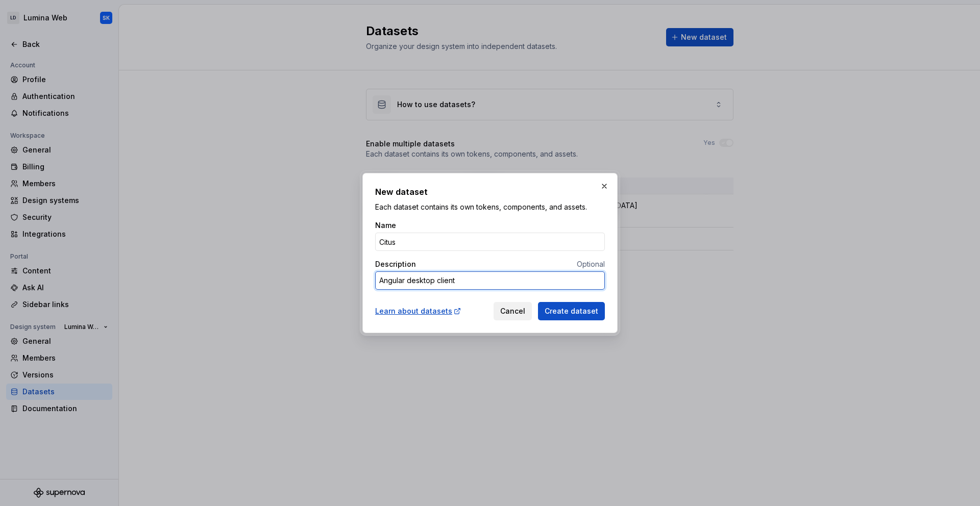
type textarea "*"
type textarea "Angular desktop client"
type textarea "*"
type textarea "Angular desktop client"
click at [573, 307] on span "Create dataset" at bounding box center [571, 311] width 54 height 10
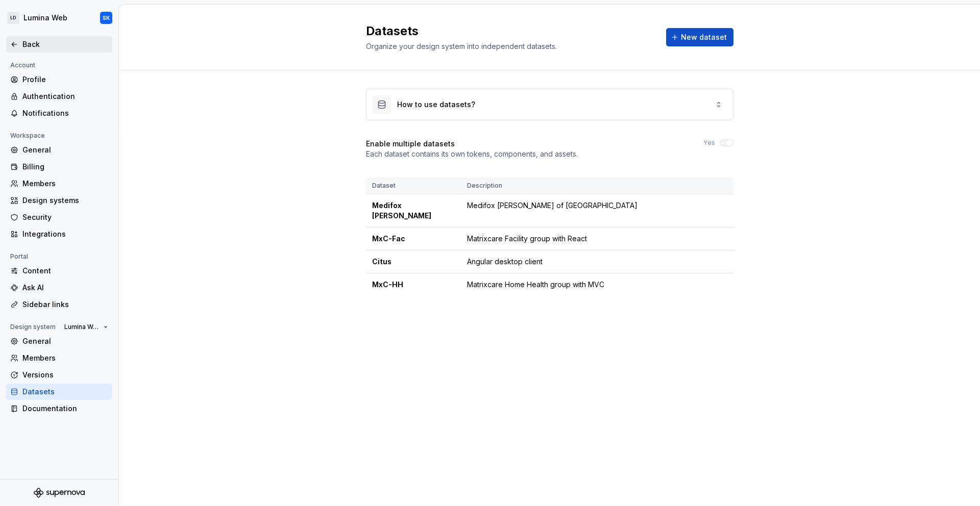
click at [34, 43] on div "Back" at bounding box center [65, 44] width 86 height 10
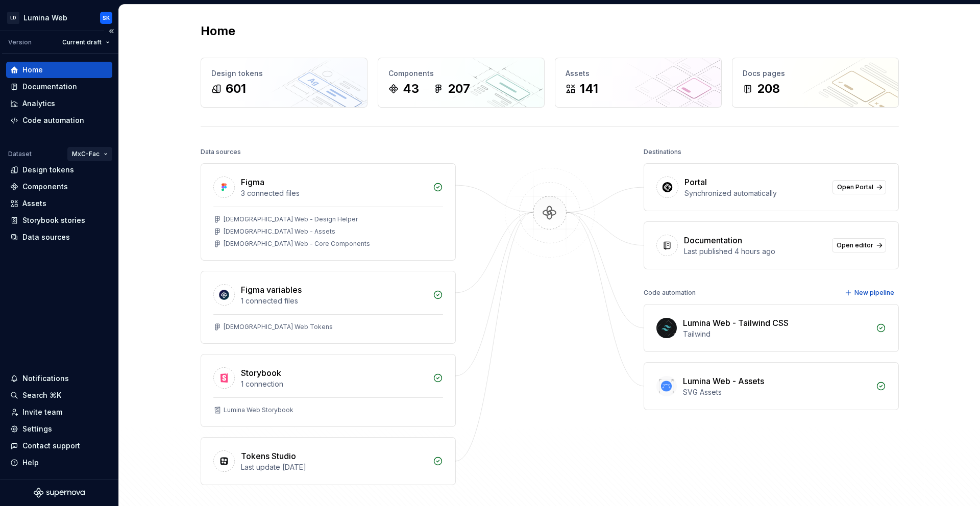
click at [94, 154] on html "LD Lumina Web SK Version Current draft Home Documentation Analytics Code automa…" at bounding box center [490, 253] width 980 height 506
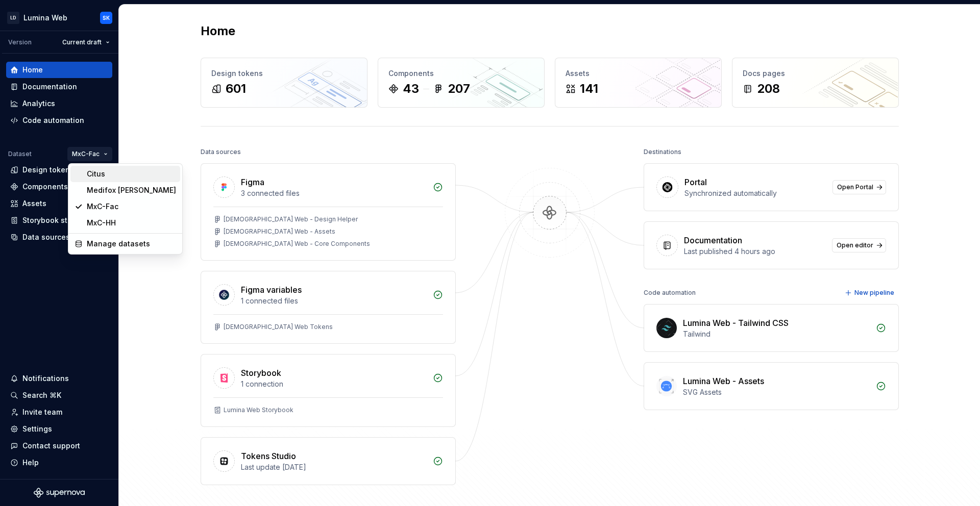
click at [101, 170] on div "Citus" at bounding box center [131, 174] width 89 height 10
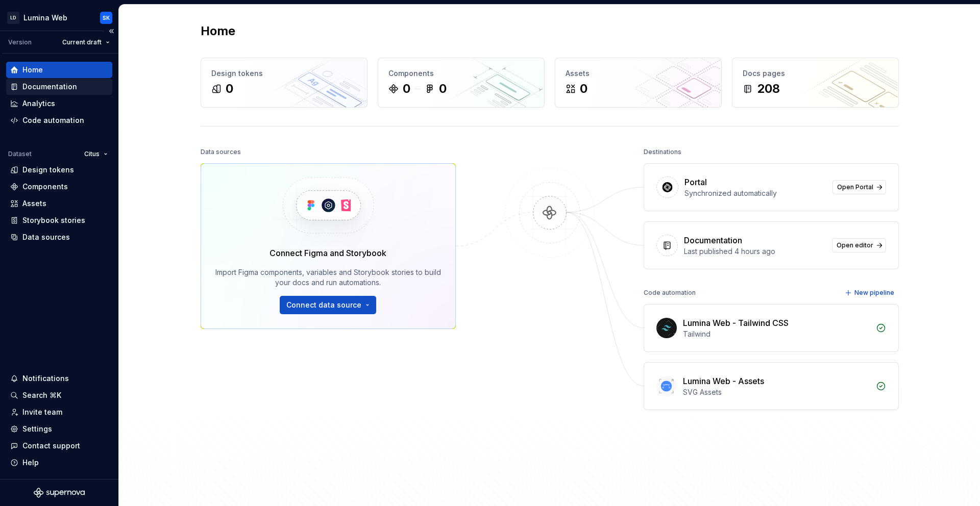
click at [75, 83] on div "Documentation" at bounding box center [59, 87] width 98 height 10
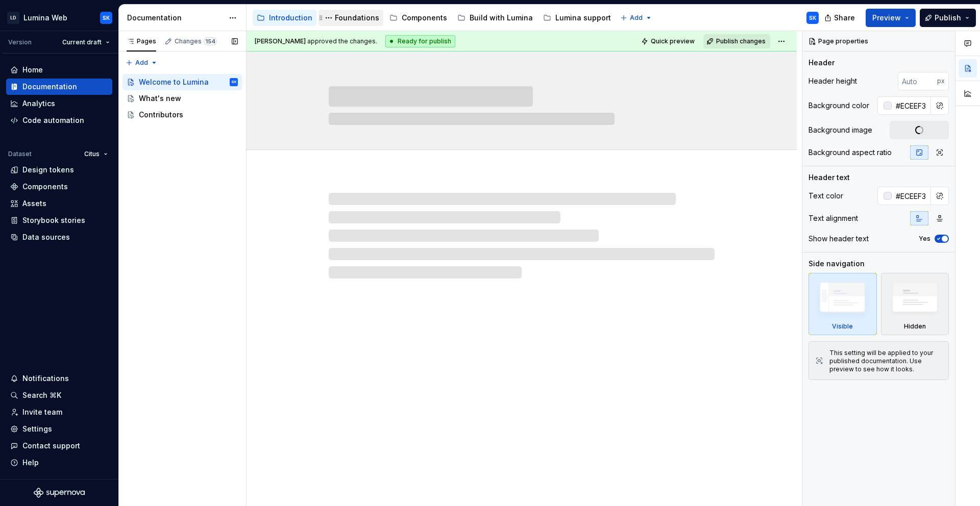
click at [352, 16] on div "Foundations" at bounding box center [357, 18] width 44 height 10
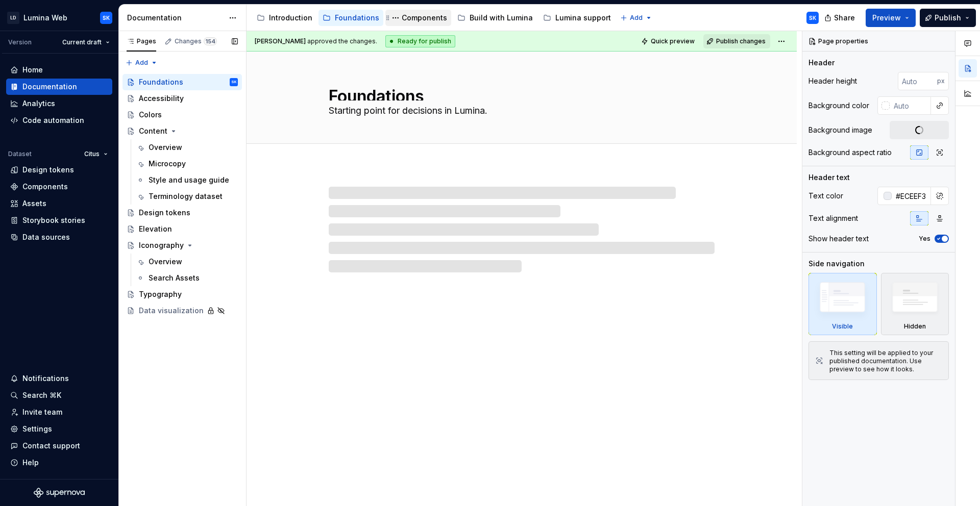
click at [396, 16] on button "Page tree" at bounding box center [395, 18] width 12 height 12
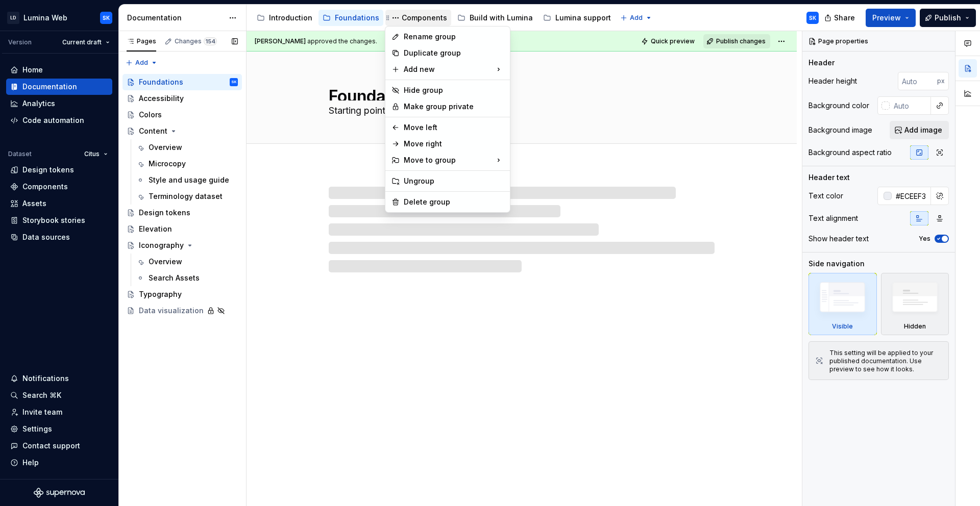
click at [422, 17] on html "LD Lumina Web SK Version Current draft Home Documentation Analytics Code automa…" at bounding box center [490, 253] width 980 height 506
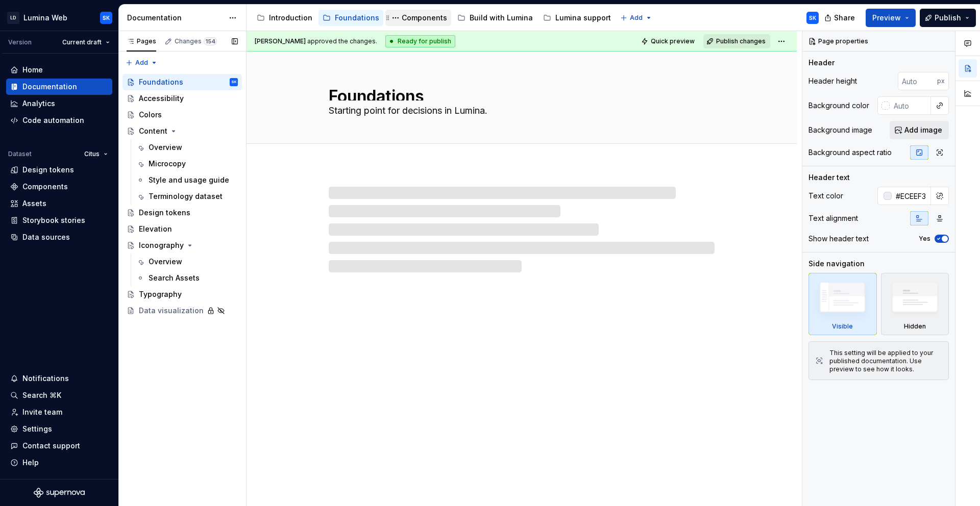
click at [409, 17] on div "Components" at bounding box center [424, 18] width 45 height 10
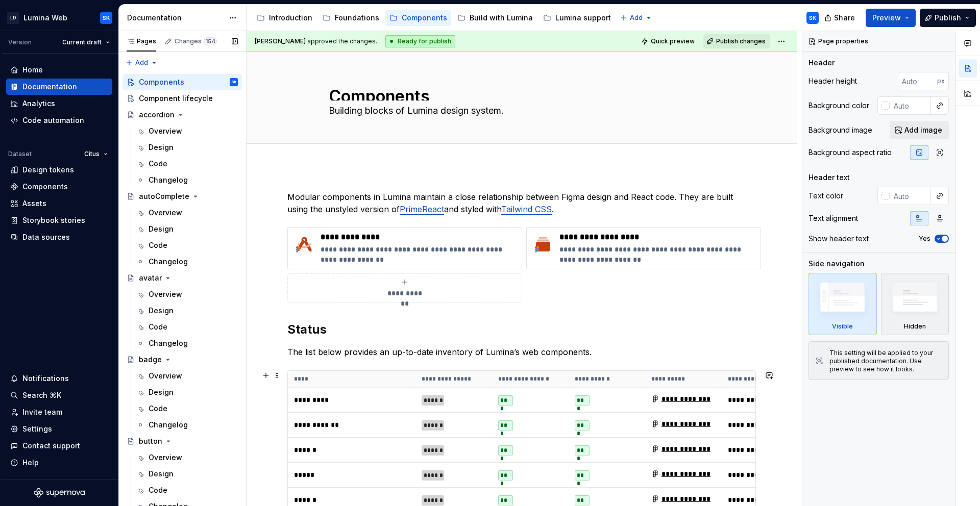
click at [335, 376] on th "****" at bounding box center [352, 379] width 128 height 17
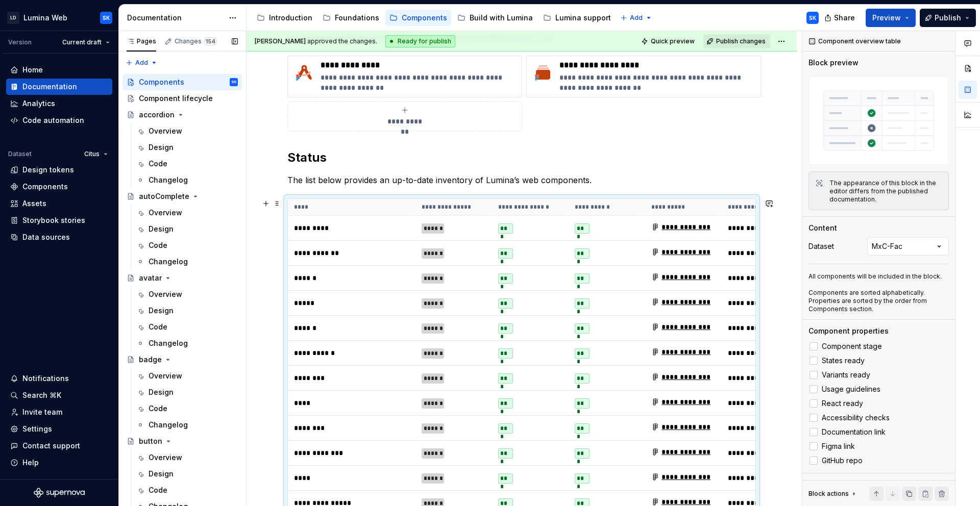
scroll to position [172, 0]
click at [61, 73] on div "Home" at bounding box center [59, 70] width 98 height 10
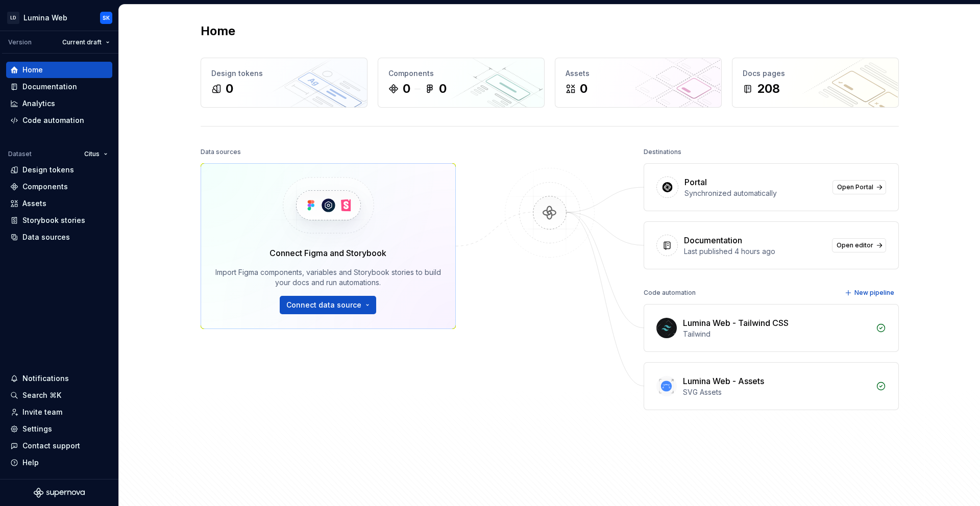
click at [99, 155] on html "LD Lumina Web SK Version Current draft Home Documentation Analytics Code automa…" at bounding box center [490, 253] width 980 height 506
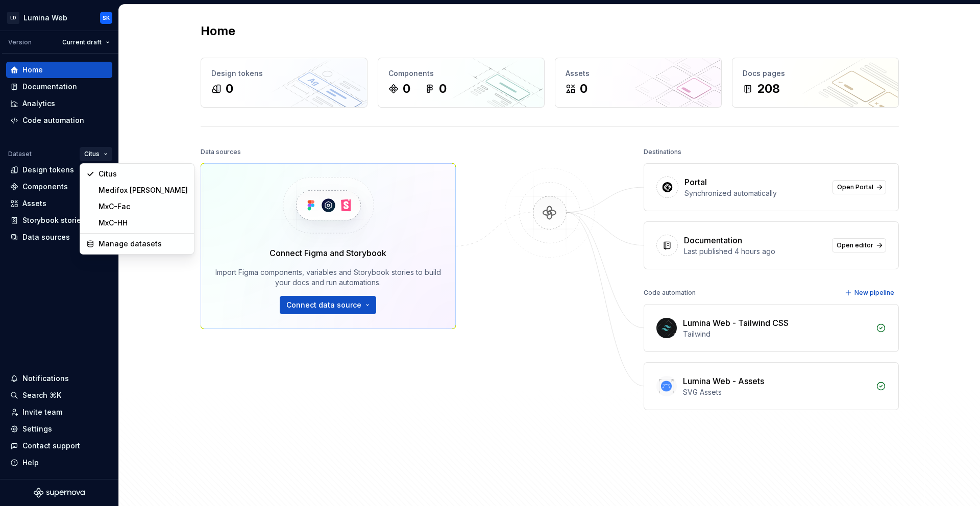
click at [190, 196] on html "LD Lumina Web SK Version Current draft Home Documentation Analytics Code automa…" at bounding box center [490, 253] width 980 height 506
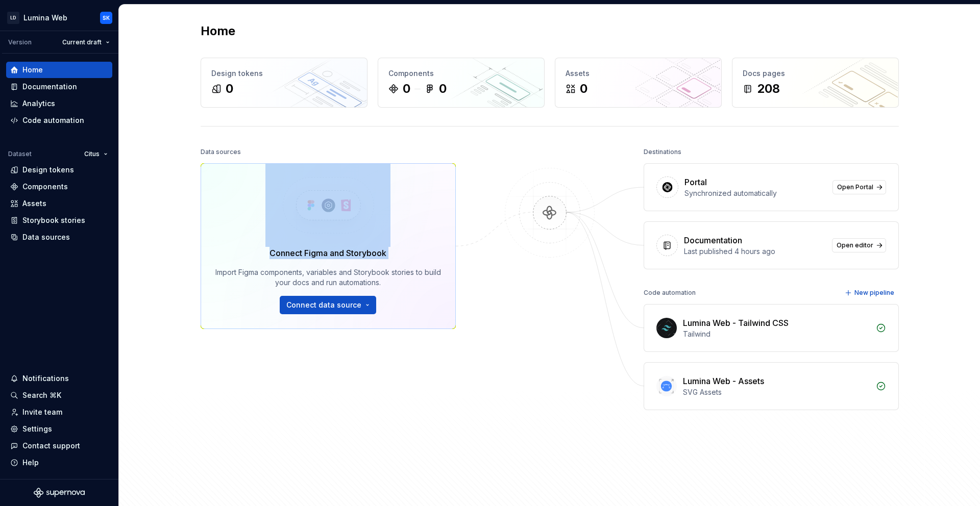
drag, startPoint x: 189, startPoint y: 171, endPoint x: 192, endPoint y: 271, distance: 100.6
click at [192, 272] on div "Home Design tokens 0 Components 0 0 Assets 0 Docs pages 208 Data sources Connec…" at bounding box center [549, 256] width 735 height 503
click at [192, 271] on div "Home Design tokens 0 Components 0 0 Assets 0 Docs pages 208 Data sources Connec…" at bounding box center [549, 256] width 735 height 503
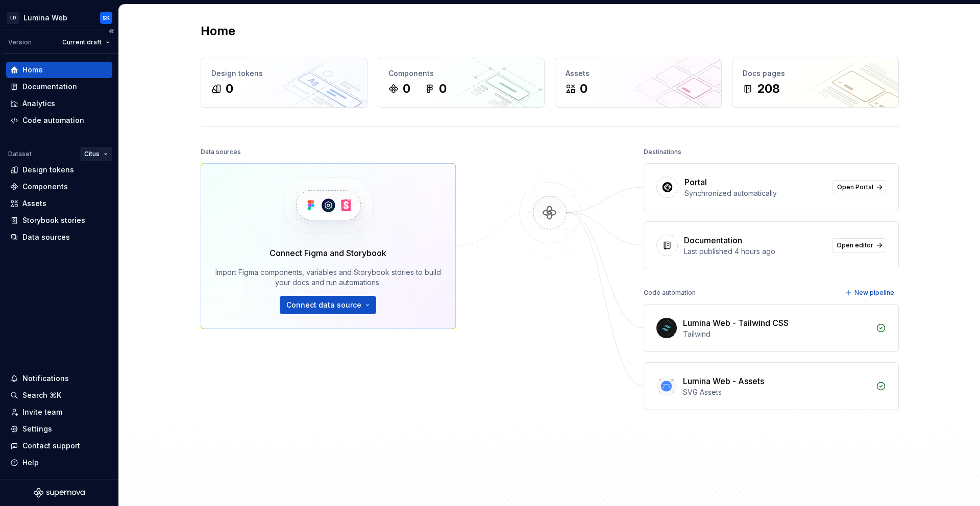
click at [103, 152] on html "LD Lumina Web SK Version Current draft Home Documentation Analytics Code automa…" at bounding box center [490, 253] width 980 height 506
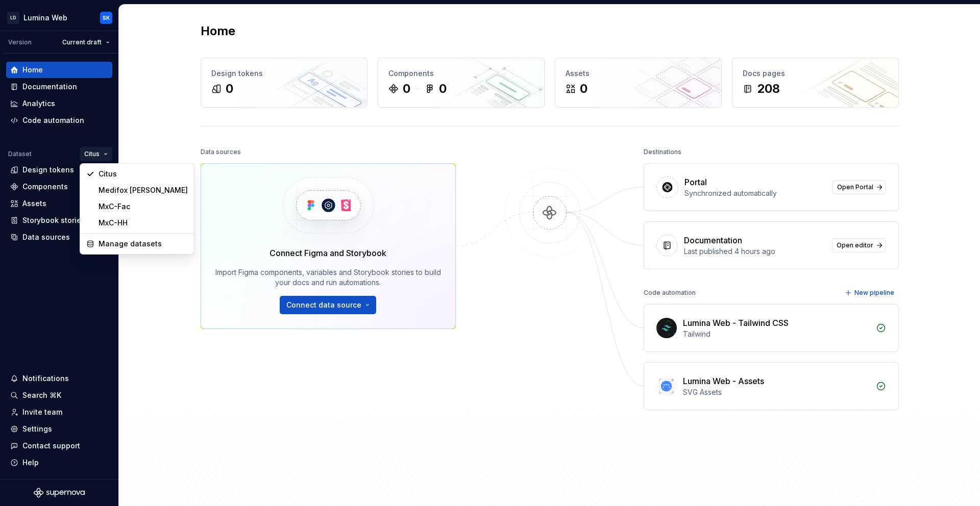
click at [181, 146] on html "LD Lumina Web SK Version Current draft Home Documentation Analytics Code automa…" at bounding box center [490, 253] width 980 height 506
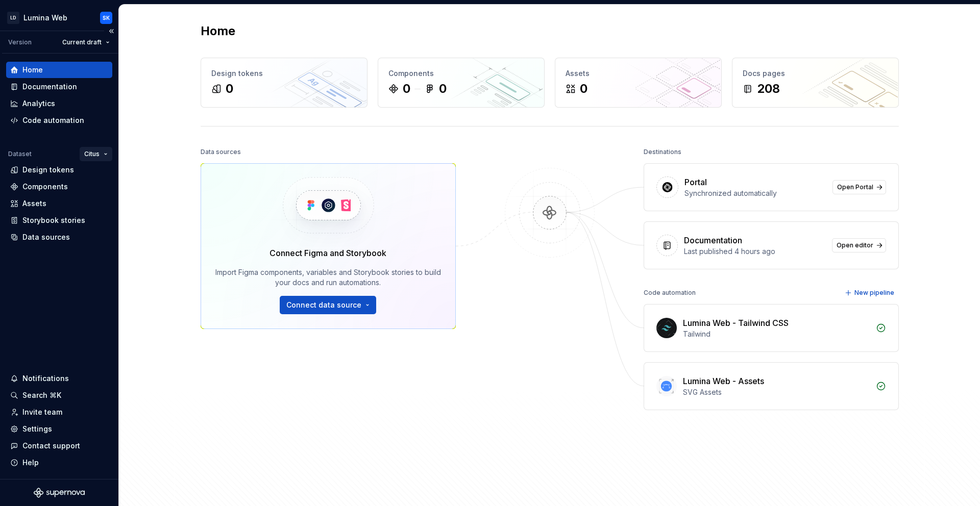
click at [107, 153] on html "LD Lumina Web SK Version Current draft Home Documentation Analytics Code automa…" at bounding box center [490, 253] width 980 height 506
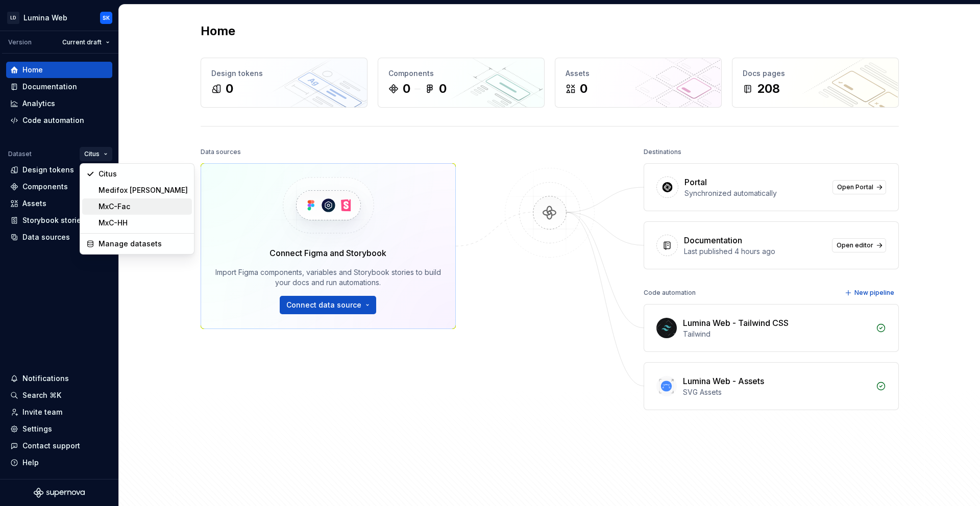
click at [138, 210] on div "MxC-Fac" at bounding box center [142, 207] width 89 height 10
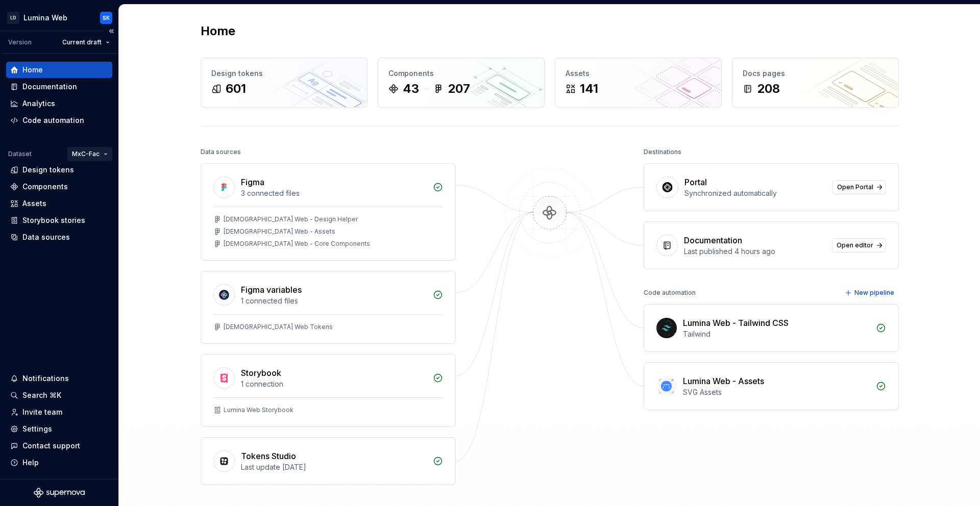
click at [81, 149] on html "LD Lumina Web SK Version Current draft Home Documentation Analytics Code automa…" at bounding box center [490, 253] width 980 height 506
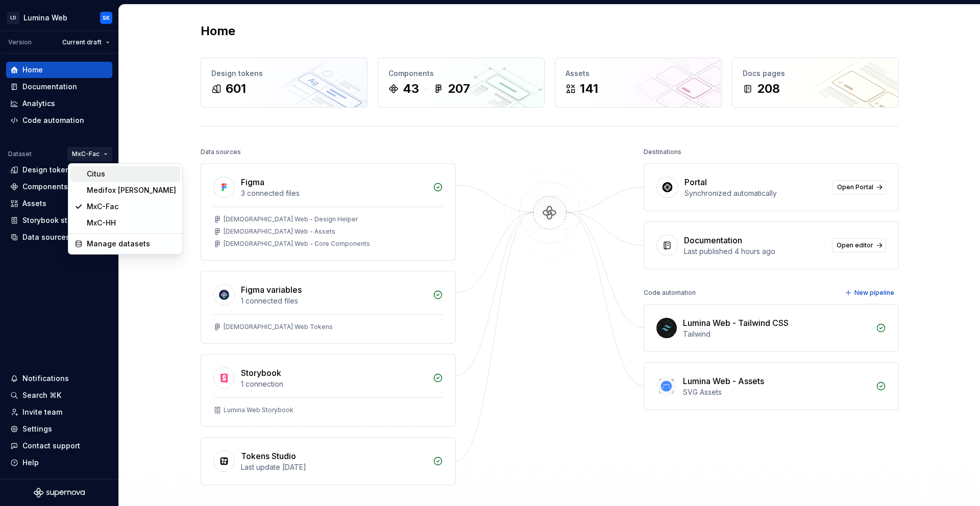
click at [101, 173] on div "Citus" at bounding box center [131, 174] width 89 height 10
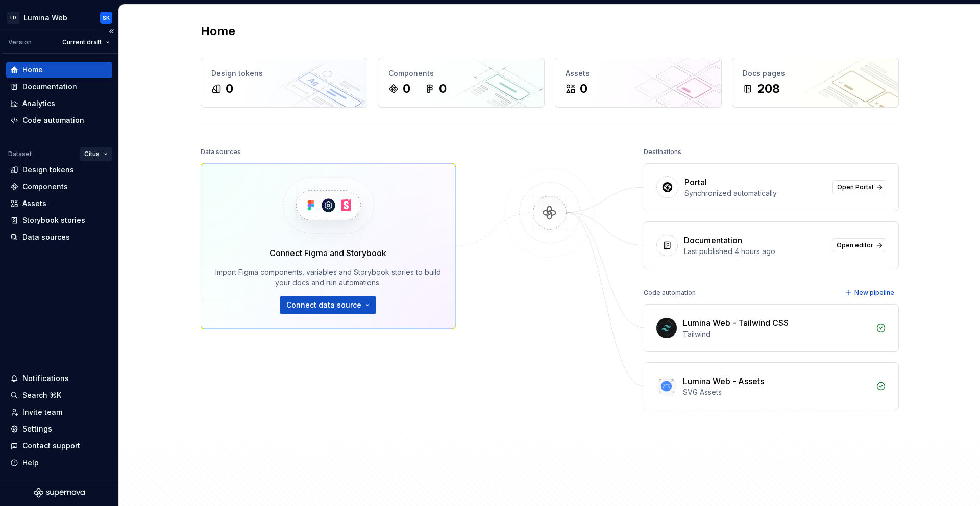
click at [95, 151] on html "LD Lumina Web SK Version Current draft Home Documentation Analytics Code automa…" at bounding box center [490, 253] width 980 height 506
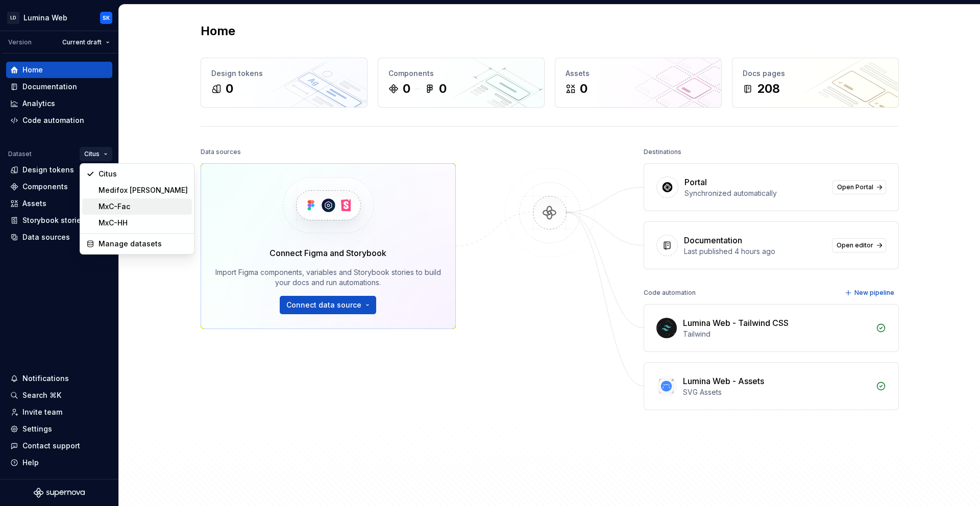
click at [126, 207] on div "MxC-Fac" at bounding box center [142, 207] width 89 height 10
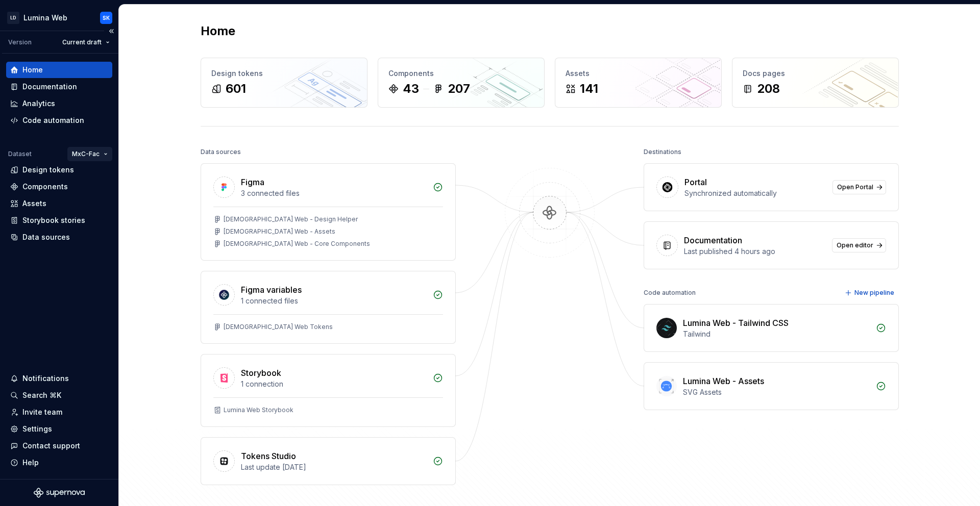
click at [89, 157] on html "LD Lumina Web SK Version Current draft Home Documentation Analytics Code automa…" at bounding box center [490, 253] width 980 height 506
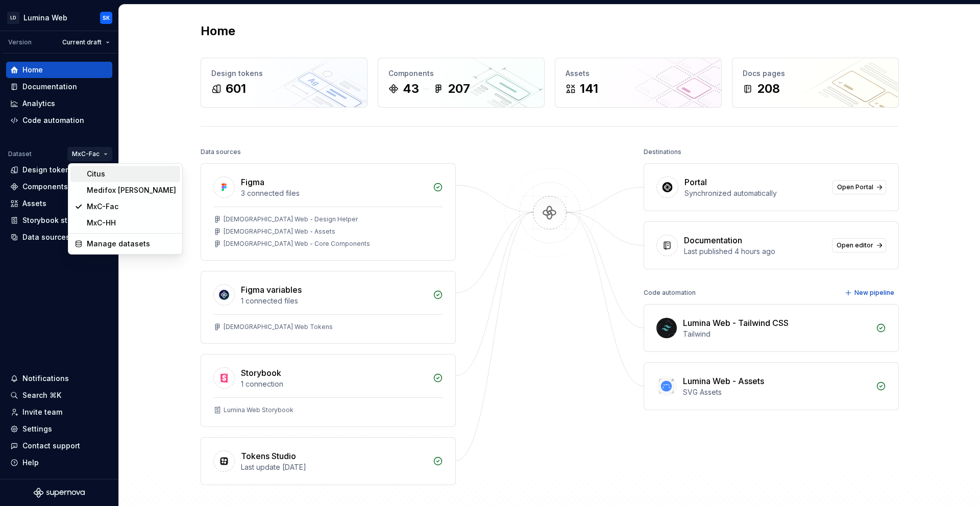
click at [116, 178] on div "Citus" at bounding box center [131, 174] width 89 height 10
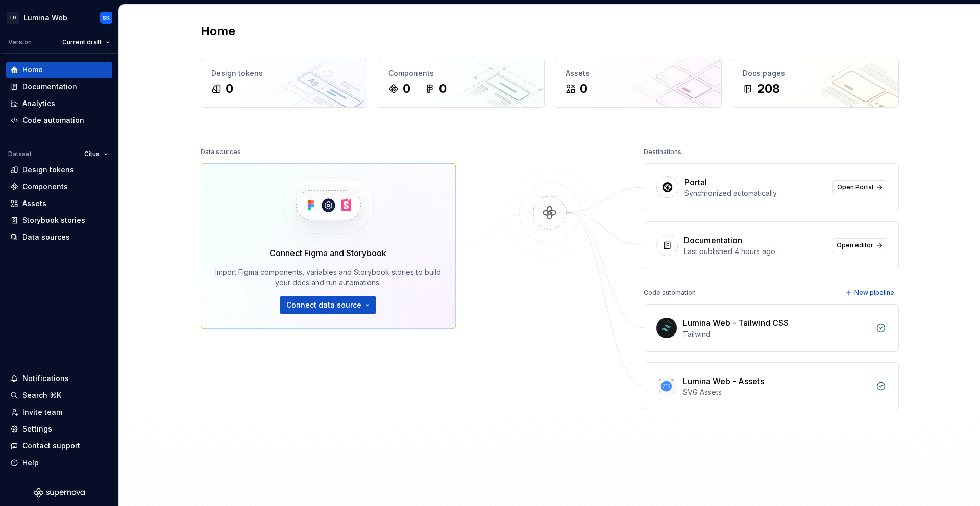
click at [327, 315] on div "Connect Figma and Storybook Import Figma components, variables and Storybook st…" at bounding box center [328, 246] width 255 height 166
click at [314, 306] on span "Connect data source" at bounding box center [323, 305] width 75 height 10
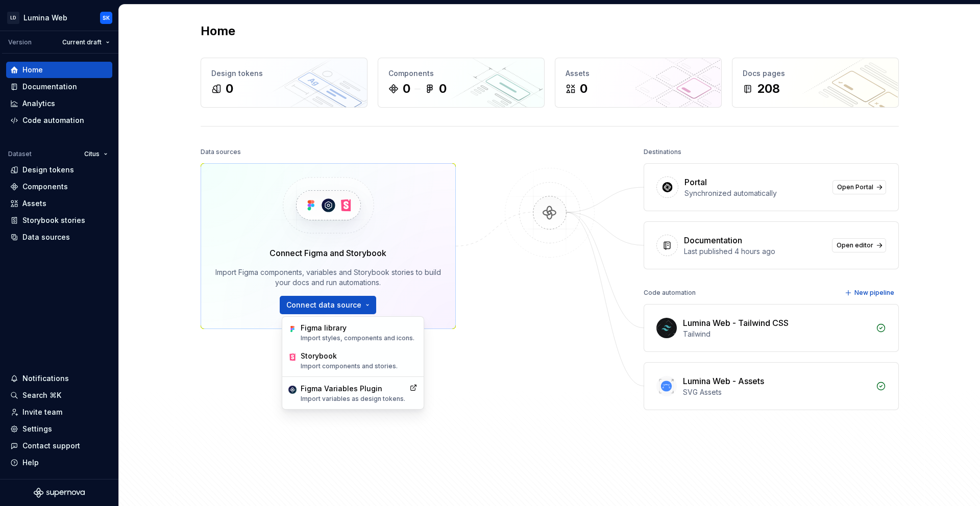
click at [224, 388] on div "Data sources Connect Figma and Storybook Import Figma components, variables and…" at bounding box center [328, 297] width 255 height 304
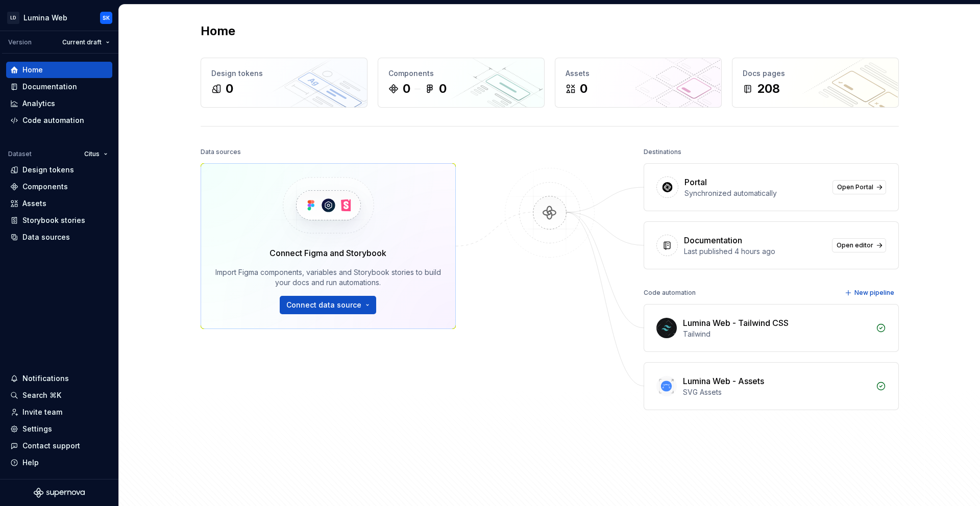
click at [458, 140] on div "Home Design tokens 0 Components 0 0 Assets 0 Docs pages 208 Data sources Connec…" at bounding box center [549, 256] width 735 height 503
click at [97, 155] on html "LD Lumina Web SK Version Current draft Home Documentation Analytics Code automa…" at bounding box center [490, 253] width 980 height 506
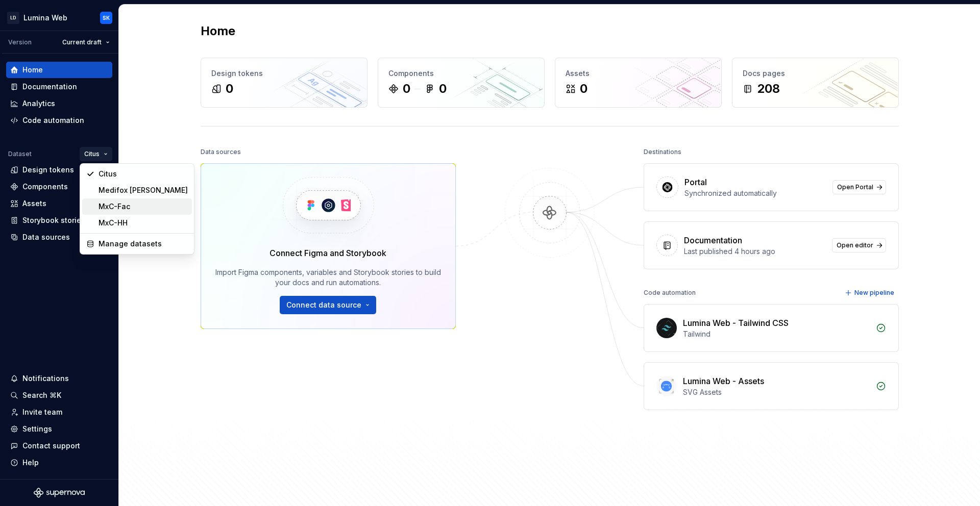
click at [132, 206] on div "MxC-Fac" at bounding box center [142, 207] width 89 height 10
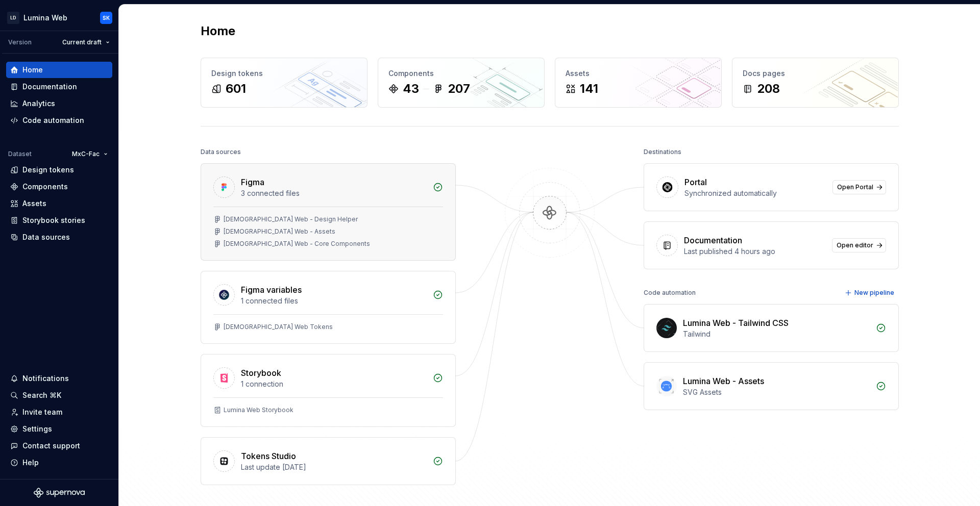
click at [302, 220] on div "[DEMOGRAPHIC_DATA] Web - Design Helper" at bounding box center [328, 219] width 230 height 8
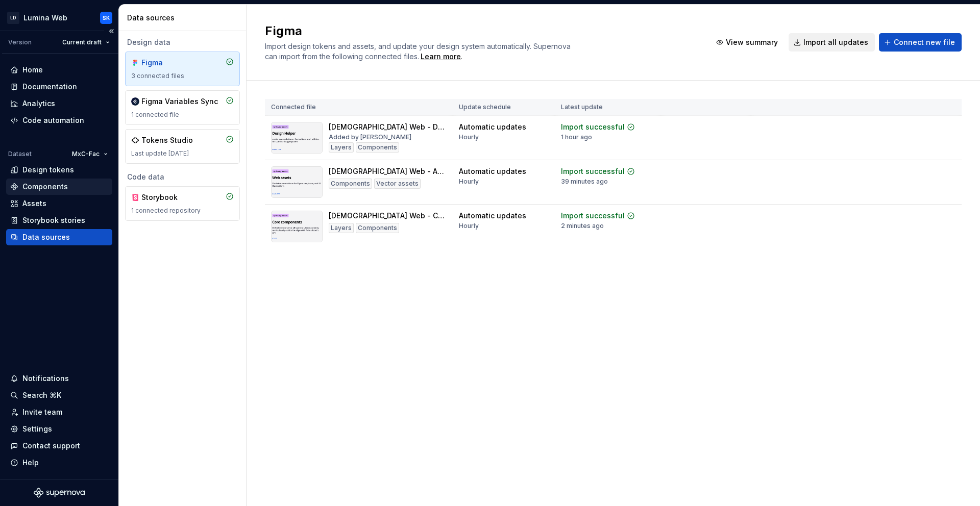
click at [54, 189] on div "Components" at bounding box center [44, 187] width 45 height 10
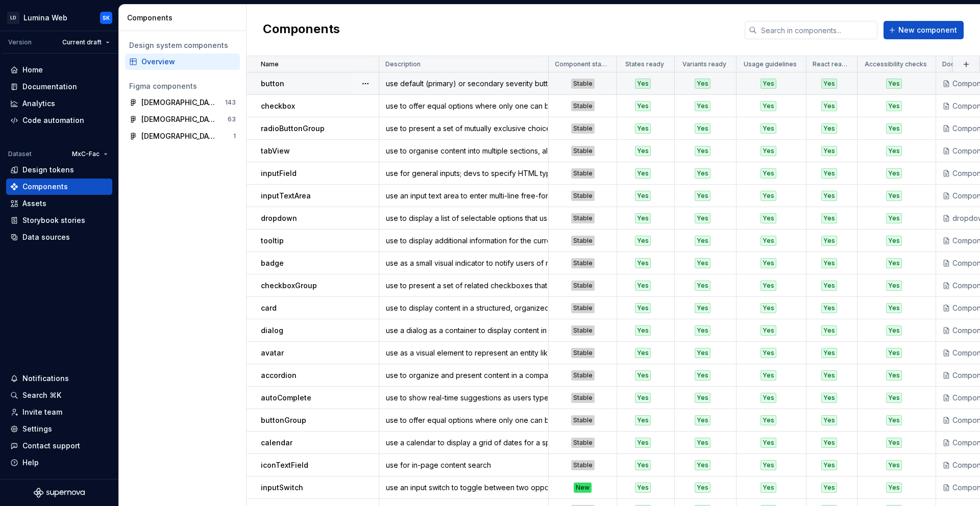
click at [304, 82] on div "button" at bounding box center [319, 84] width 117 height 10
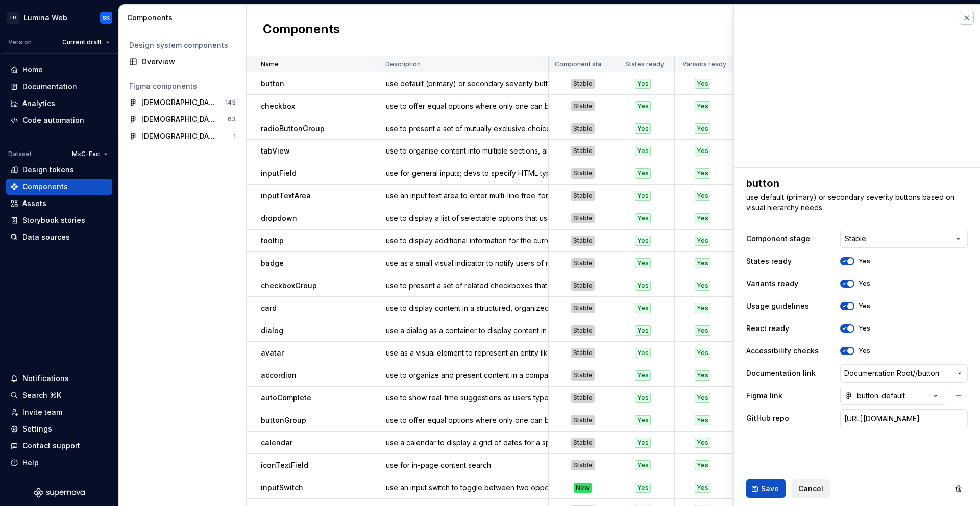
click at [965, 18] on button "button" at bounding box center [966, 18] width 14 height 14
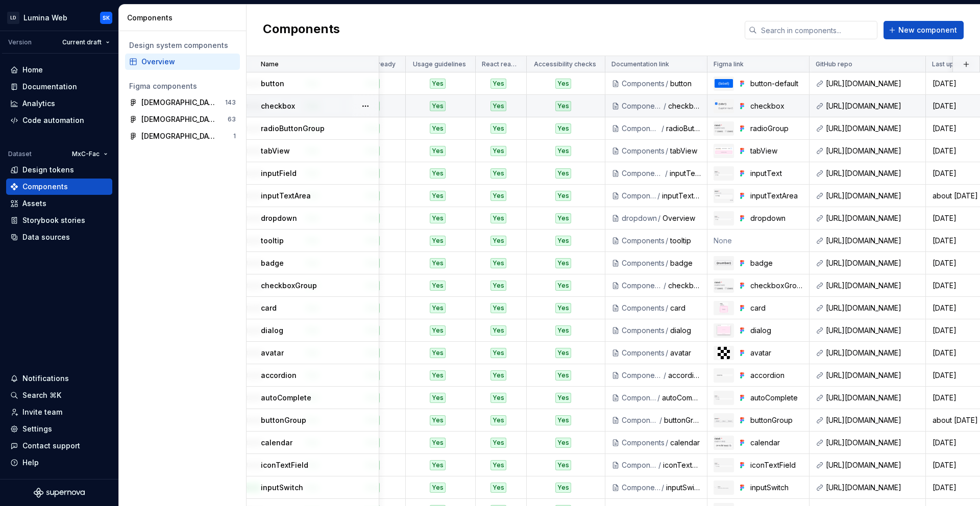
scroll to position [0, 342]
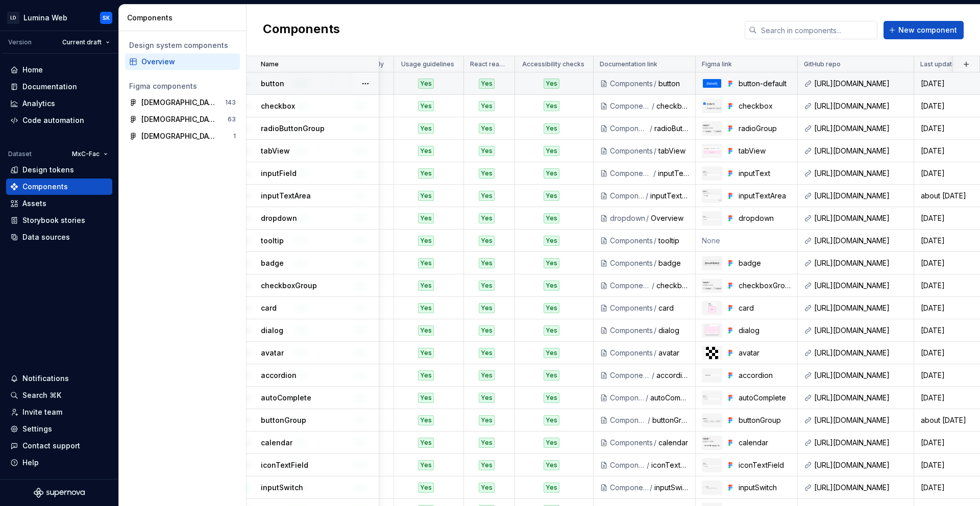
click at [303, 79] on div "button" at bounding box center [319, 84] width 117 height 10
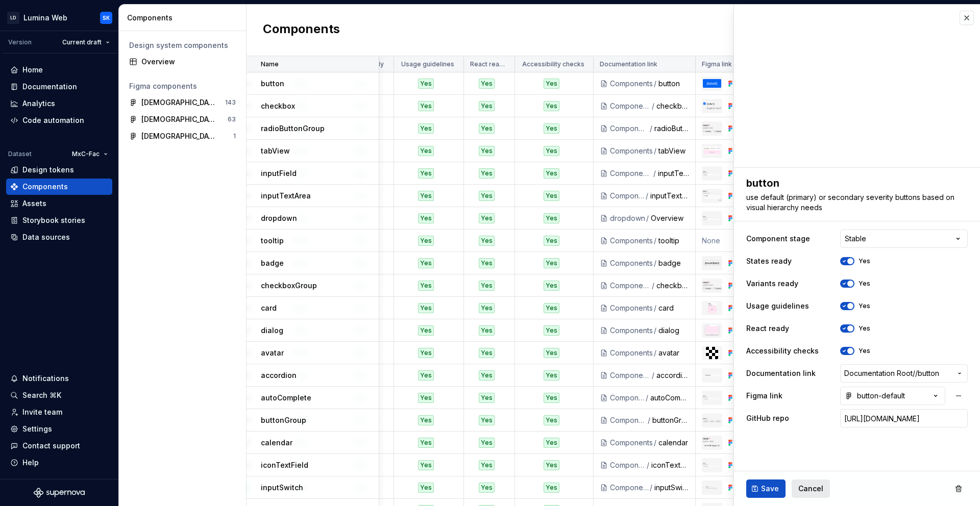
click at [810, 487] on span "Cancel" at bounding box center [810, 489] width 25 height 10
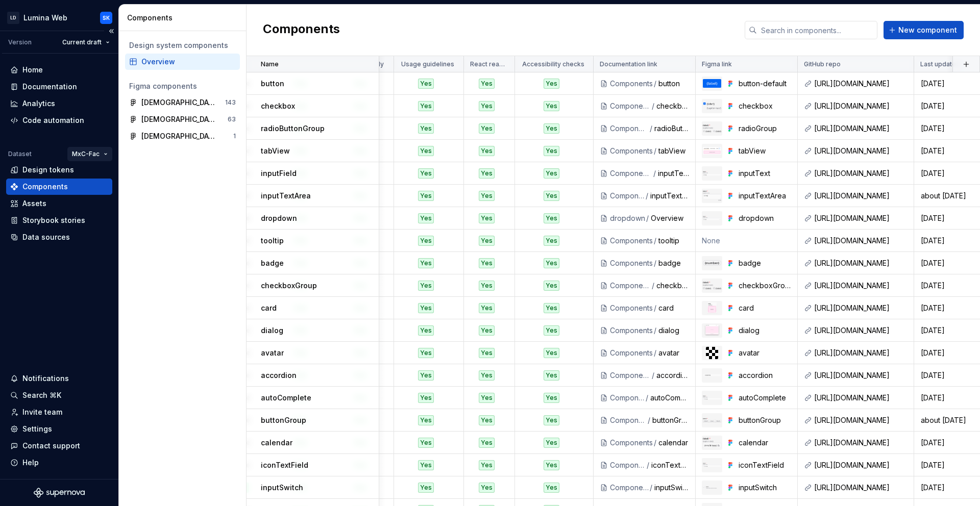
click at [88, 151] on html "LD Lumina Web SK Version Current draft Home Documentation Analytics Code automa…" at bounding box center [490, 253] width 980 height 506
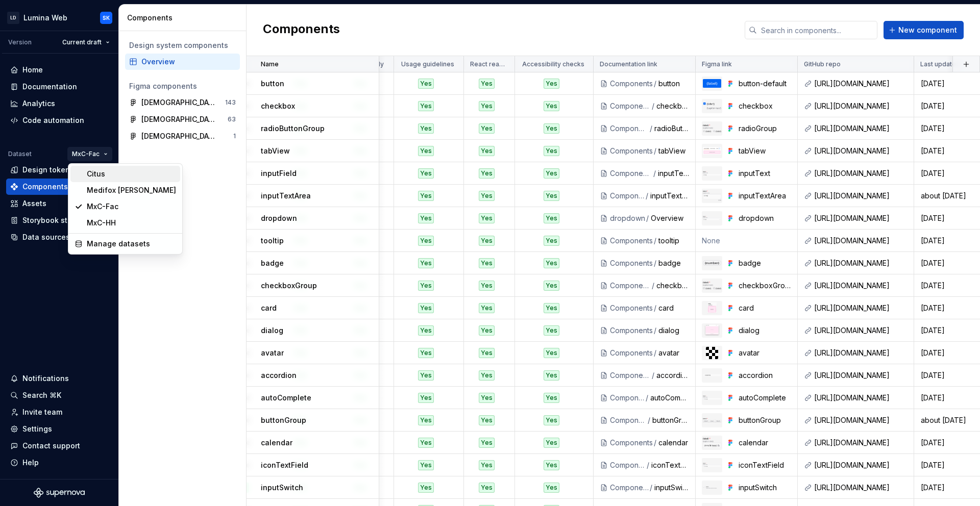
click at [114, 166] on div "Citus" at bounding box center [125, 174] width 110 height 16
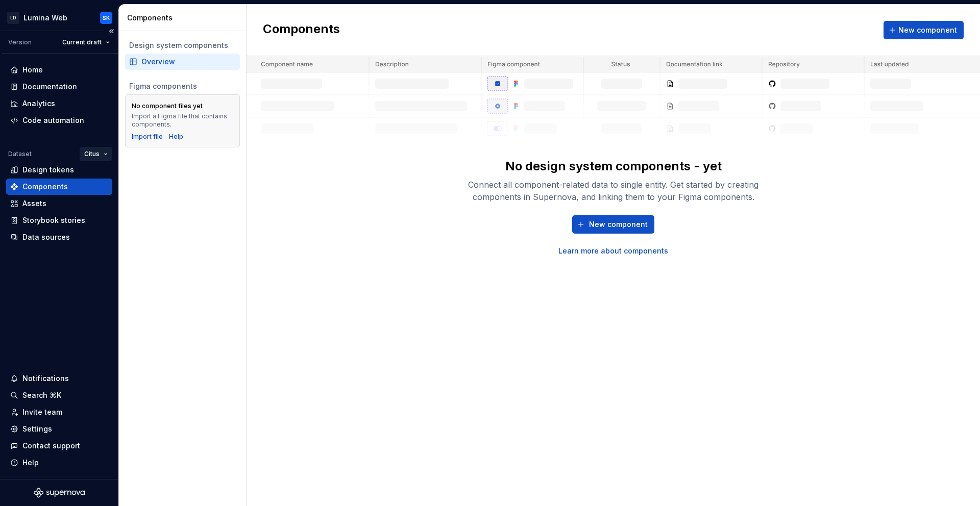
click at [91, 157] on html "LD Lumina Web SK Version Current draft Home Documentation Analytics Code automa…" at bounding box center [490, 253] width 980 height 506
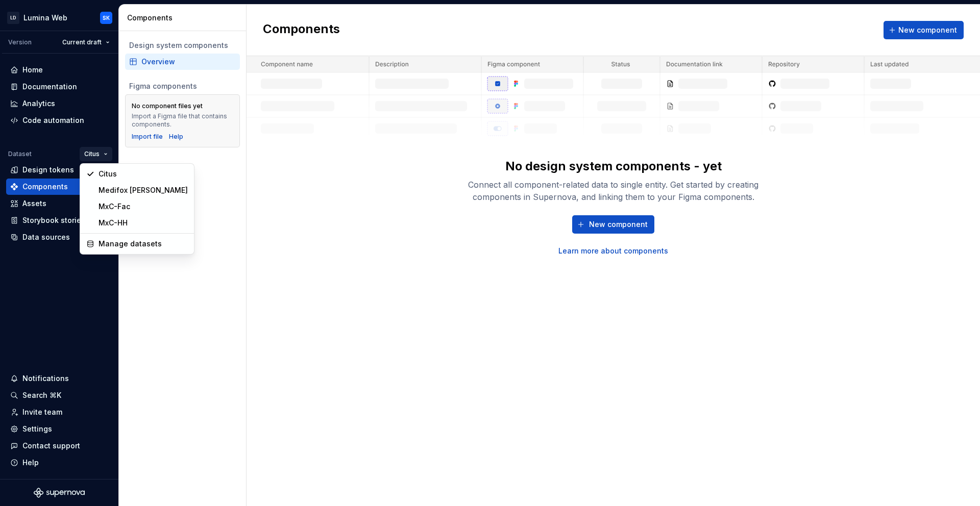
click at [218, 167] on html "LD Lumina Web SK Version Current draft Home Documentation Analytics Code automa…" at bounding box center [490, 253] width 980 height 506
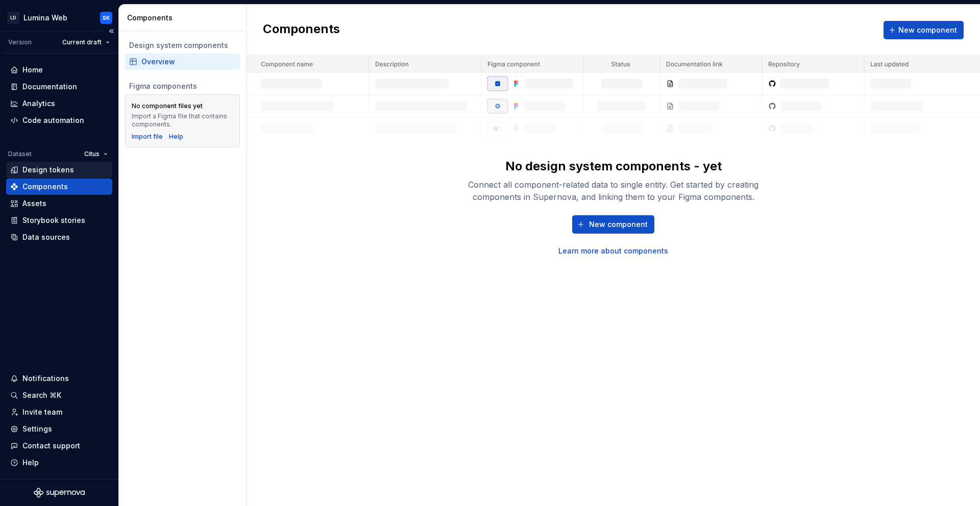
click at [45, 166] on div "Design tokens" at bounding box center [48, 170] width 52 height 10
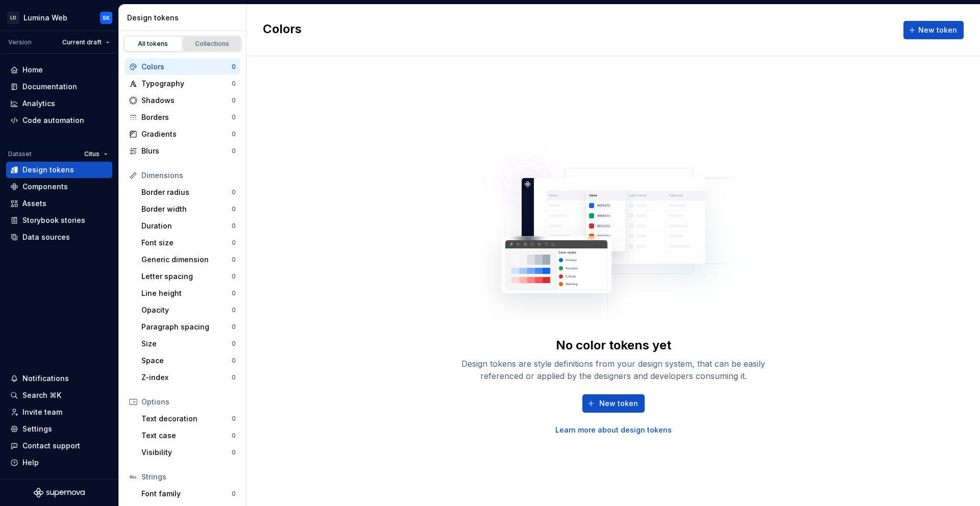
click at [214, 45] on div "Collections" at bounding box center [212, 44] width 51 height 8
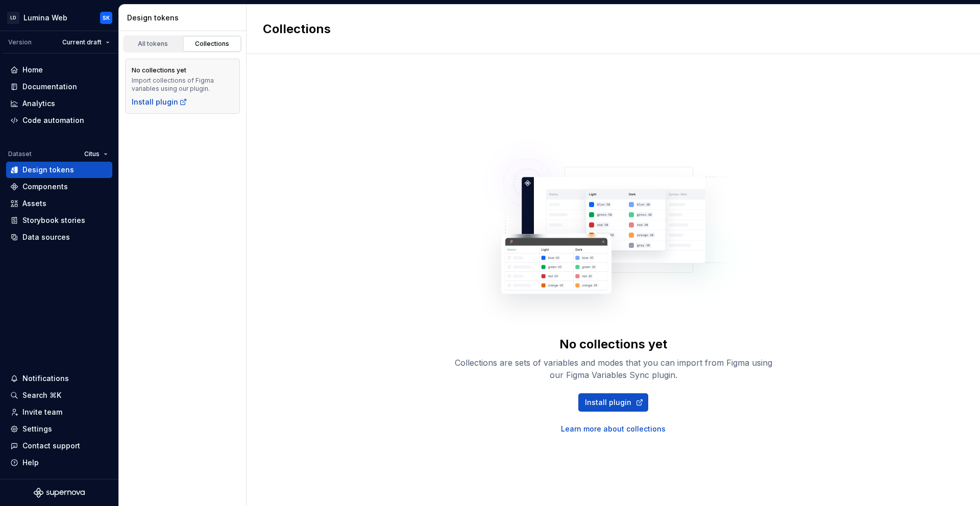
click at [159, 54] on div "No collections yet Import collections of Figma variables using our plugin. Inst…" at bounding box center [182, 86] width 127 height 67
click at [157, 43] on div "All tokens" at bounding box center [153, 44] width 51 height 8
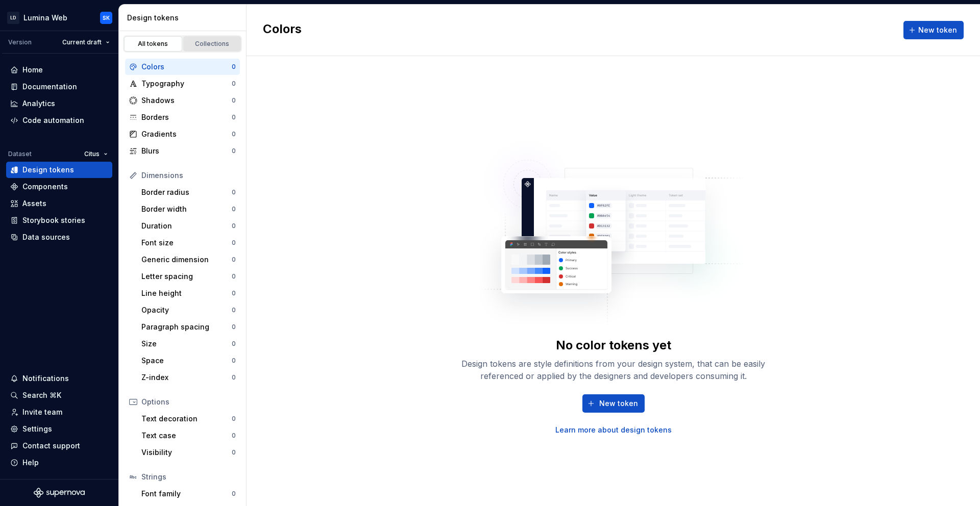
click at [213, 42] on div "Collections" at bounding box center [212, 44] width 51 height 8
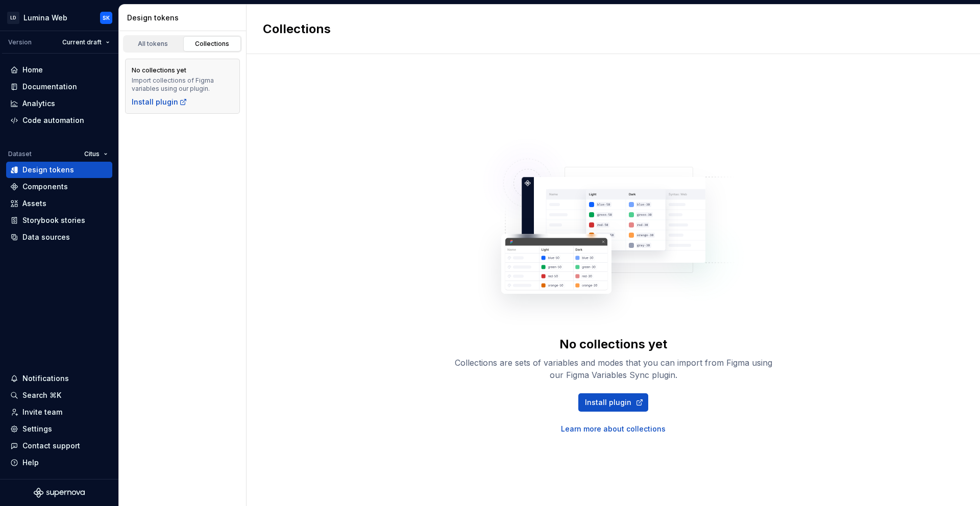
click at [277, 61] on div "No collections yet Collections are sets of variables and modes that you can imp…" at bounding box center [612, 280] width 733 height 452
drag, startPoint x: 259, startPoint y: 58, endPoint x: 332, endPoint y: 230, distance: 186.1
click at [332, 230] on div "No collections yet Collections are sets of variables and modes that you can imp…" at bounding box center [612, 280] width 733 height 452
click at [161, 36] on link "All tokens" at bounding box center [153, 43] width 58 height 15
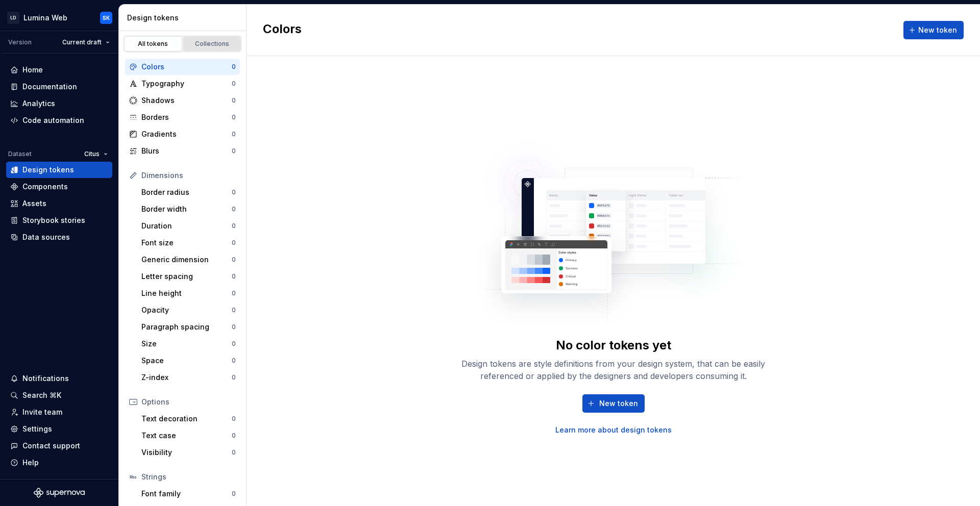
click at [209, 44] on div "Collections" at bounding box center [212, 44] width 51 height 8
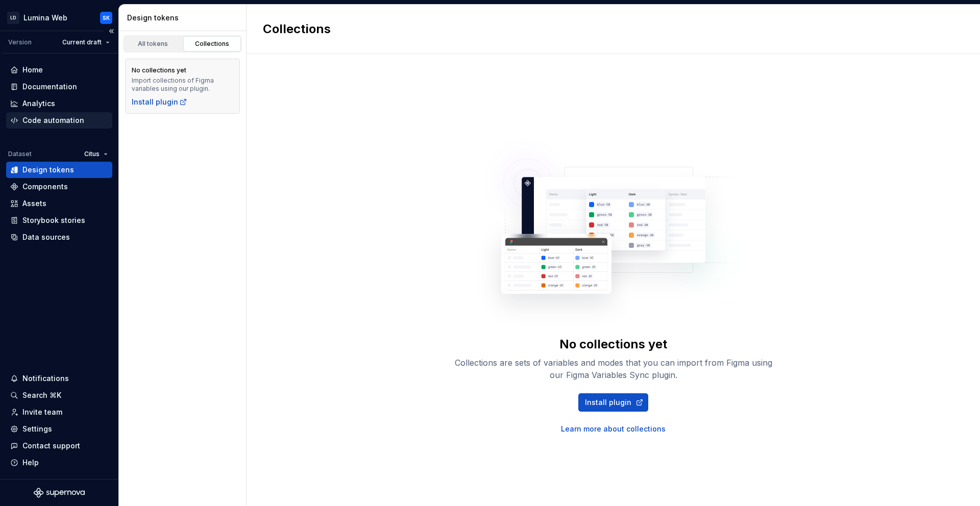
click at [55, 122] on div "Code automation" at bounding box center [53, 120] width 62 height 10
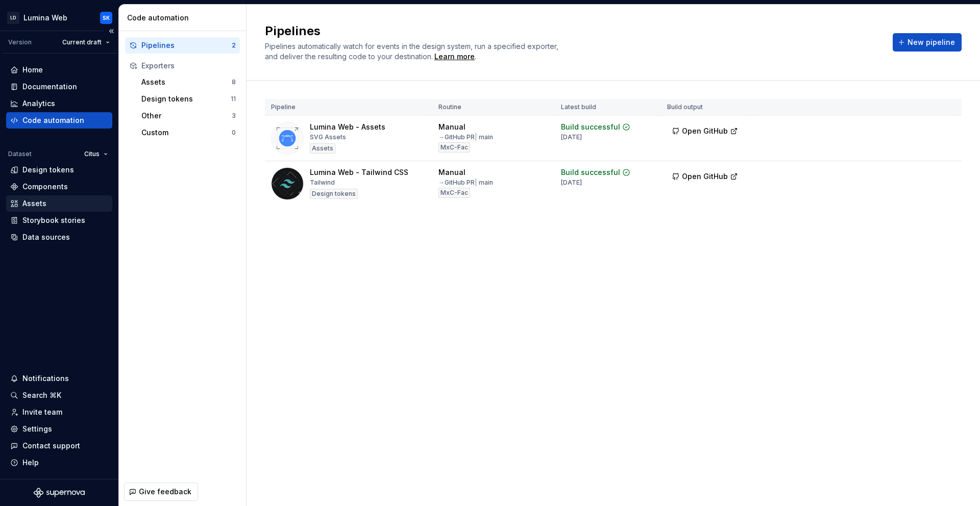
click at [27, 208] on div "Assets" at bounding box center [34, 204] width 24 height 10
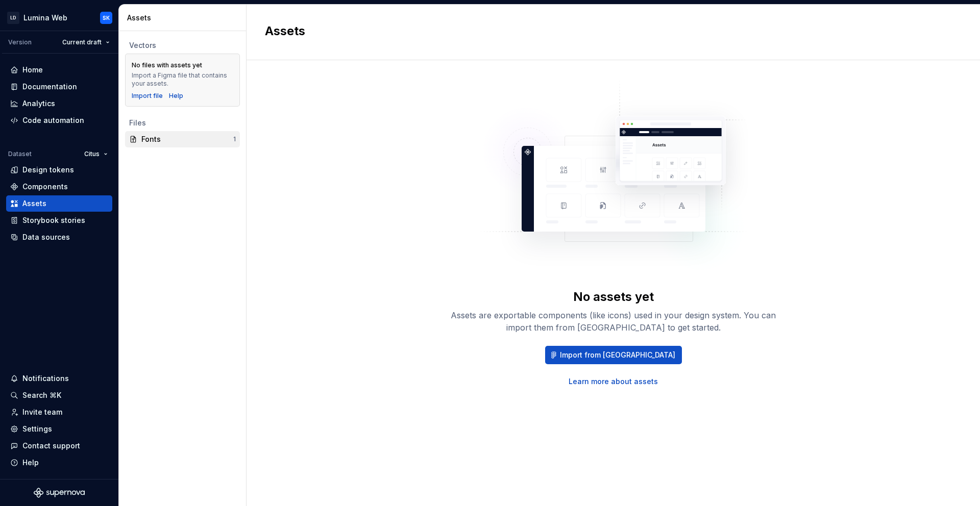
click at [158, 135] on div "Fonts" at bounding box center [187, 139] width 92 height 10
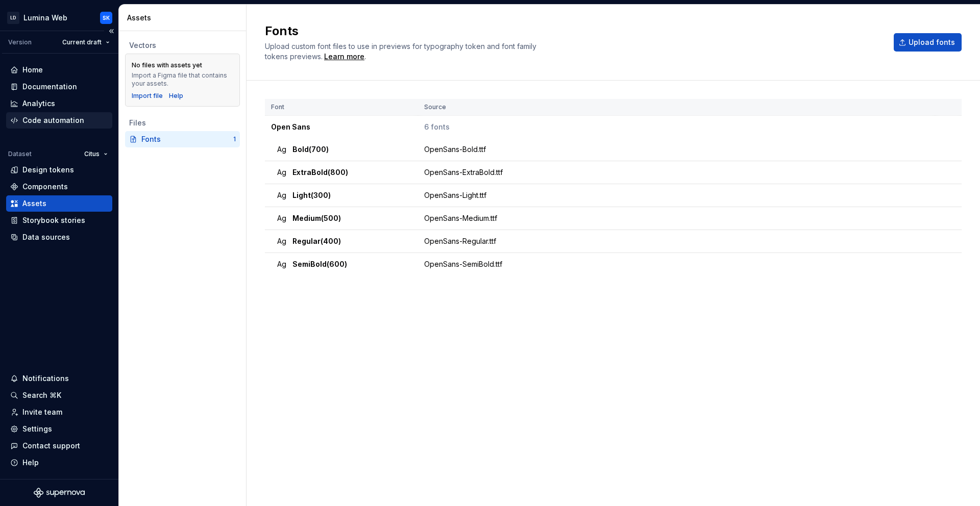
click at [62, 121] on div "Code automation" at bounding box center [53, 120] width 62 height 10
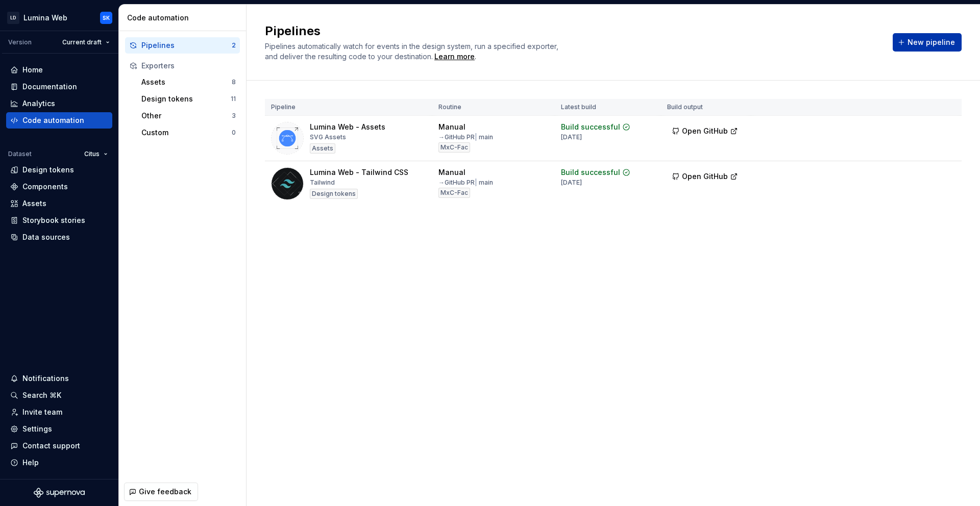
click at [912, 46] on span "New pipeline" at bounding box center [930, 42] width 47 height 10
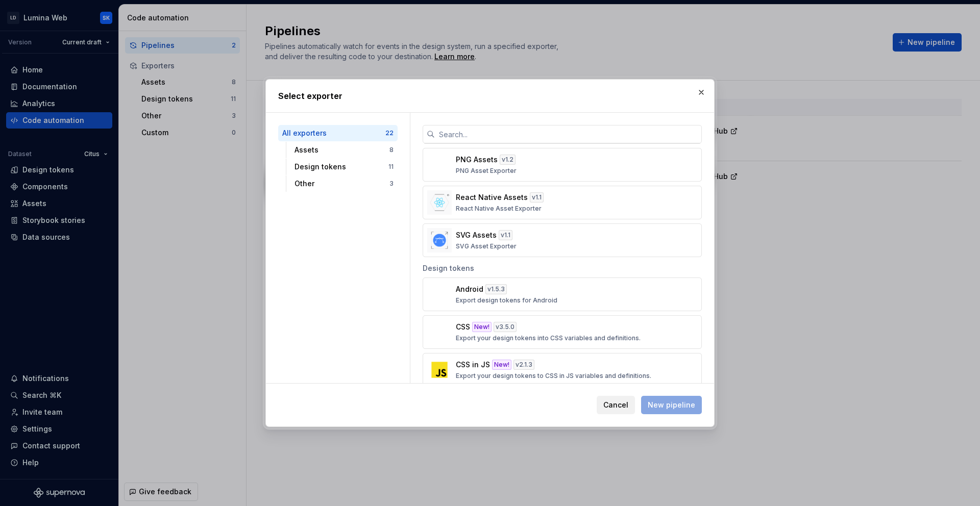
scroll to position [213, 0]
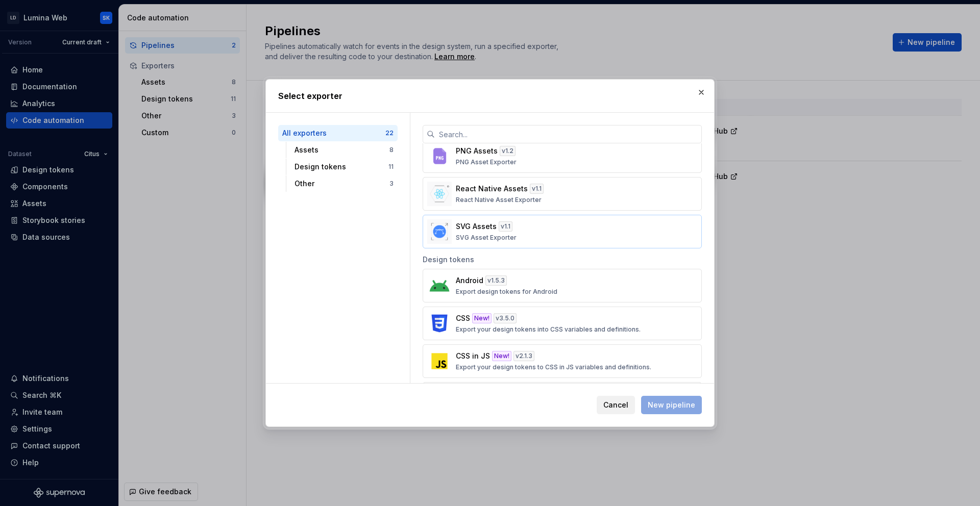
click at [529, 226] on div "SVG Assets v 1.1 SVG Asset Exporter" at bounding box center [559, 231] width 207 height 20
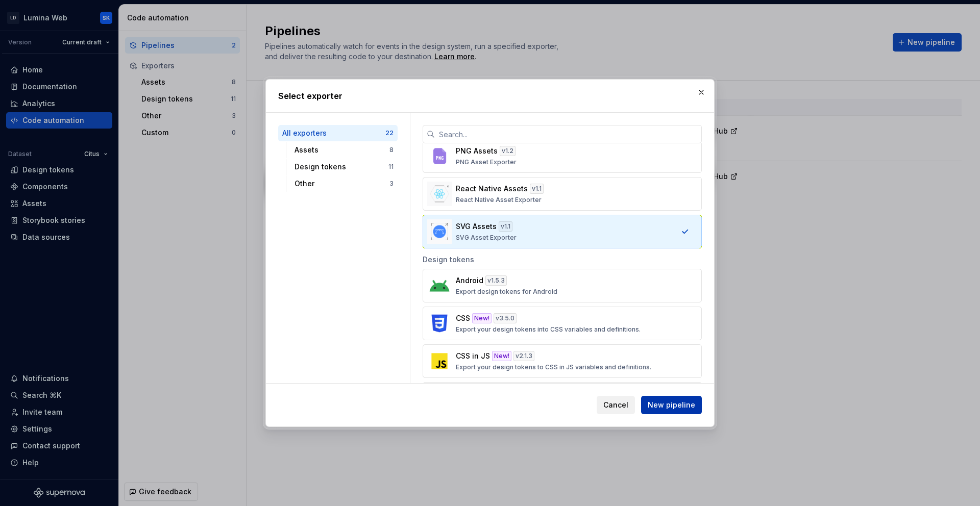
click at [680, 409] on span "New pipeline" at bounding box center [671, 405] width 47 height 10
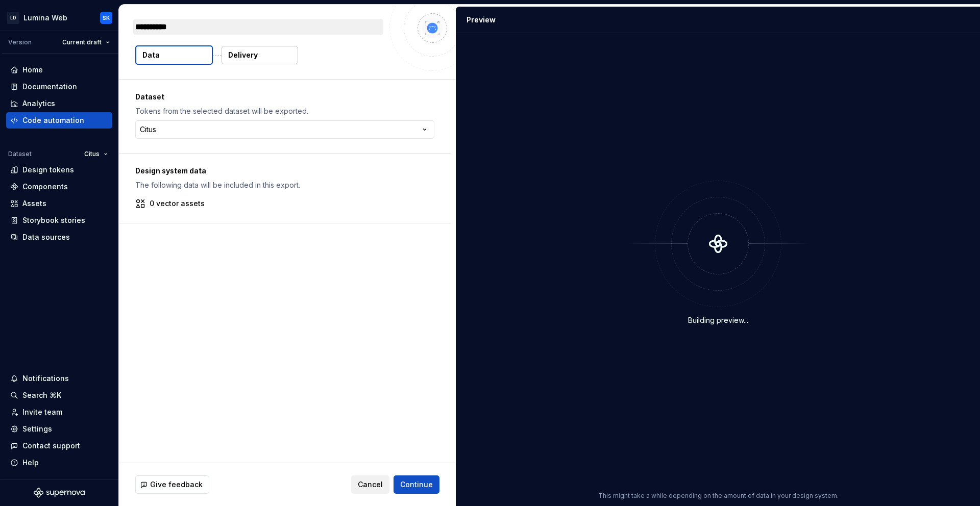
type textarea "*"
type textarea "**********"
type textarea "*"
type textarea "**********"
type textarea "*"
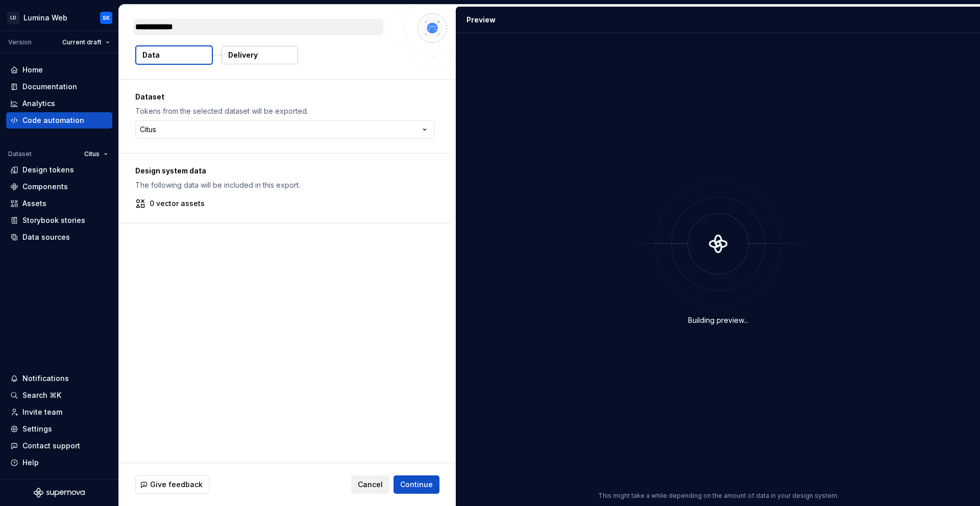
type textarea "**********"
type textarea "*"
type textarea "**********"
type textarea "*"
type textarea "**********"
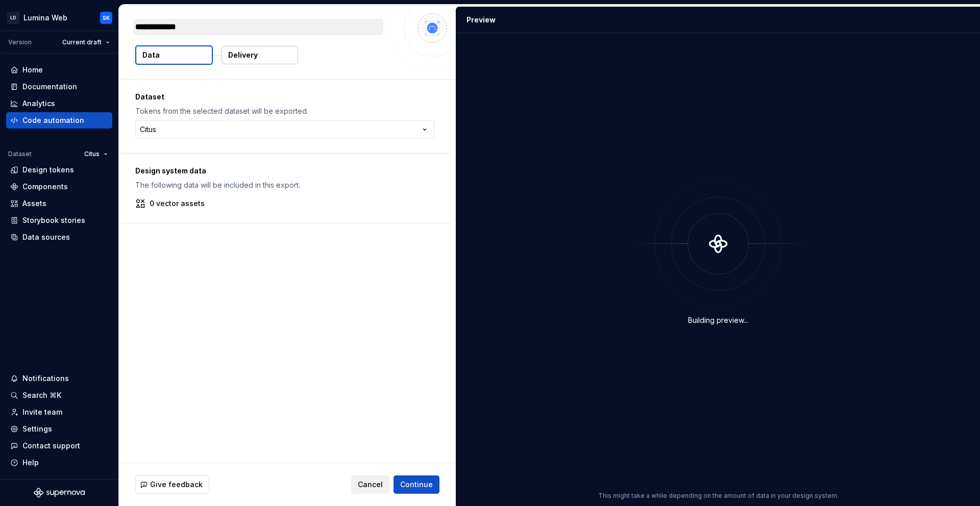
type textarea "*"
type textarea "**********"
type textarea "*"
type textarea "**********"
type textarea "*"
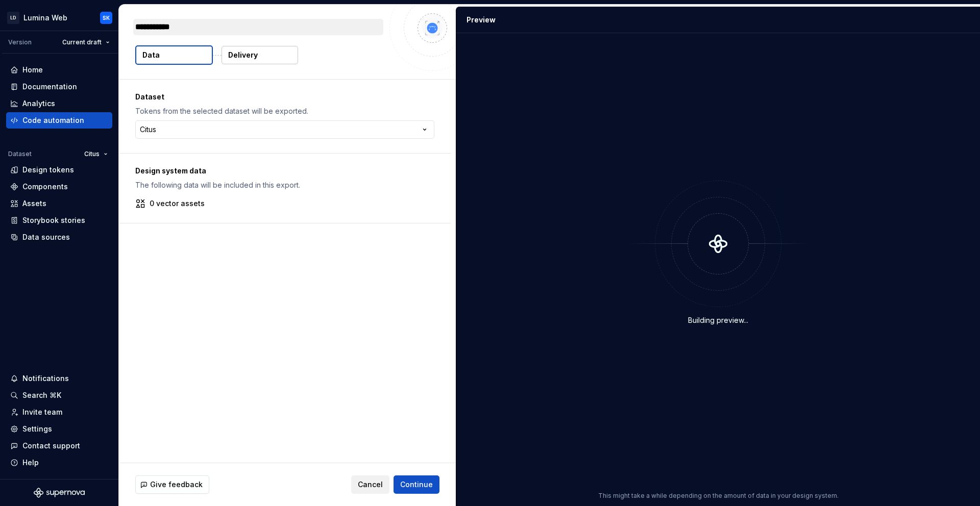
type textarea "**********"
type textarea "*"
type textarea "**********"
type textarea "*"
type textarea "**********"
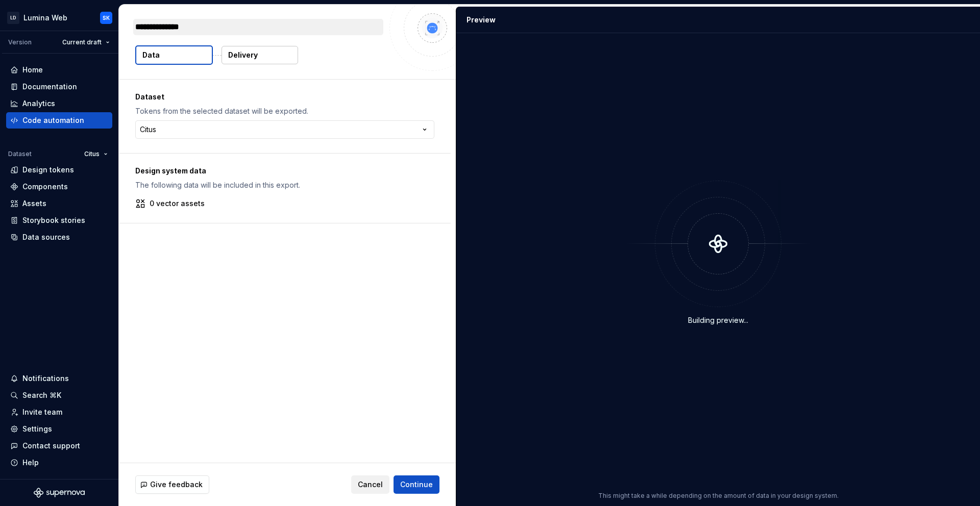
type textarea "*"
type textarea "**********"
type textarea "*"
type textarea "**********"
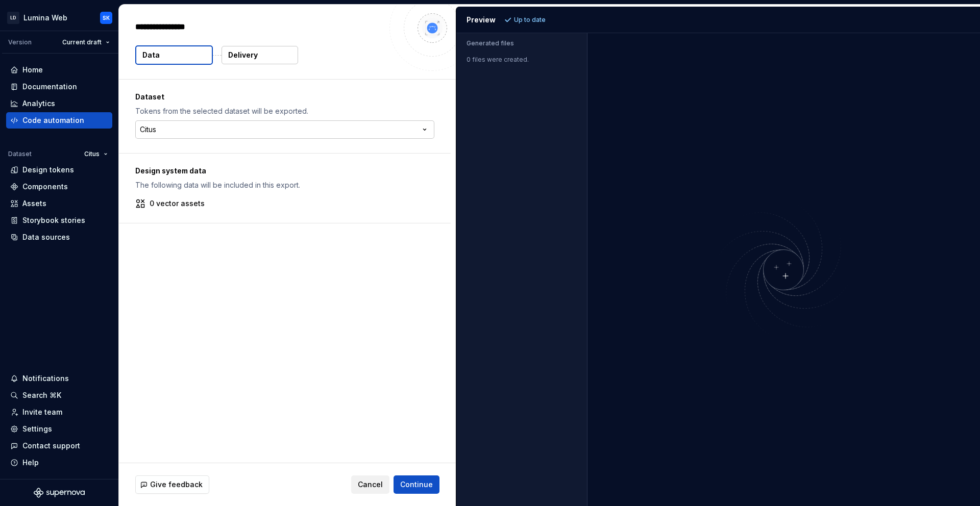
click at [193, 128] on html "**********" at bounding box center [490, 253] width 980 height 506
drag, startPoint x: 148, startPoint y: 202, endPoint x: 215, endPoint y: 203, distance: 67.4
click at [216, 203] on div "0 vector assets" at bounding box center [284, 204] width 299 height 10
click at [164, 206] on p "0 vector assets" at bounding box center [177, 204] width 55 height 10
click at [368, 491] on button "Cancel" at bounding box center [370, 485] width 38 height 18
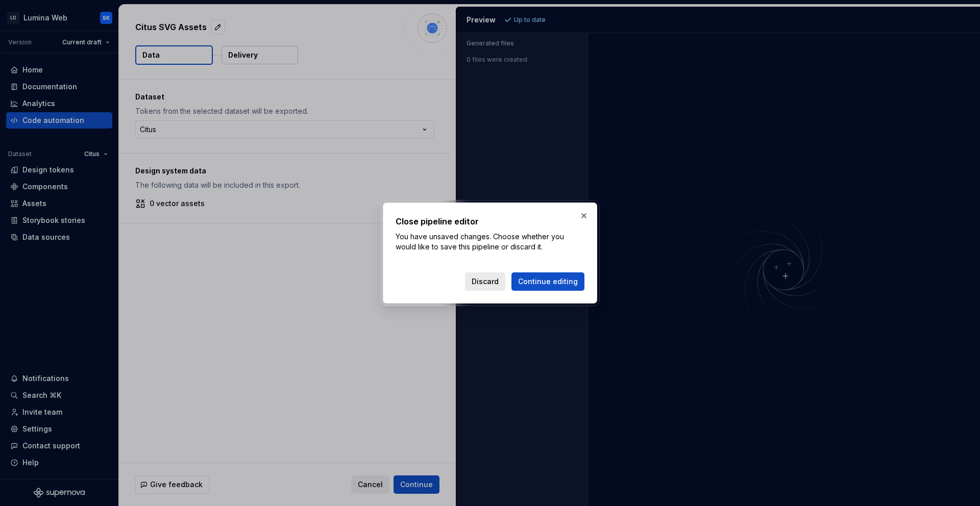
click at [482, 280] on span "Discard" at bounding box center [485, 282] width 27 height 10
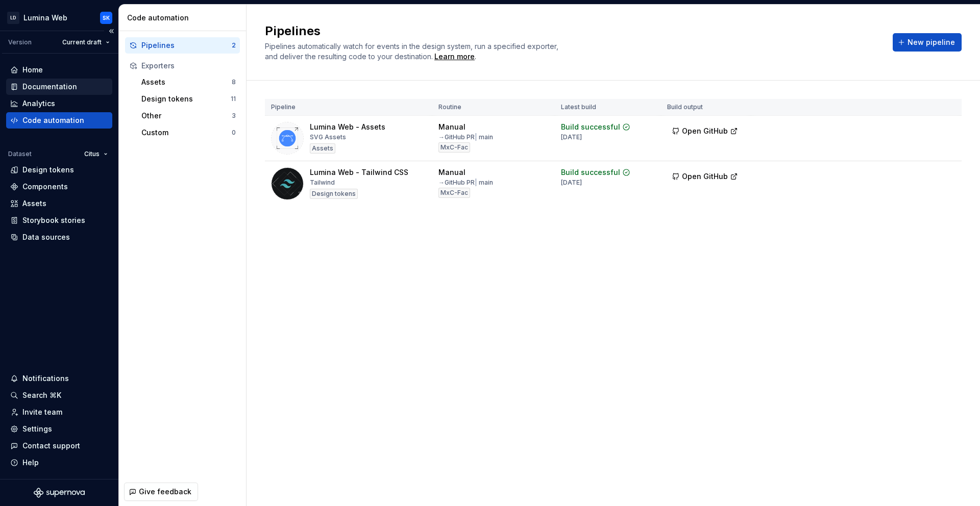
click at [65, 89] on div "Documentation" at bounding box center [49, 87] width 55 height 10
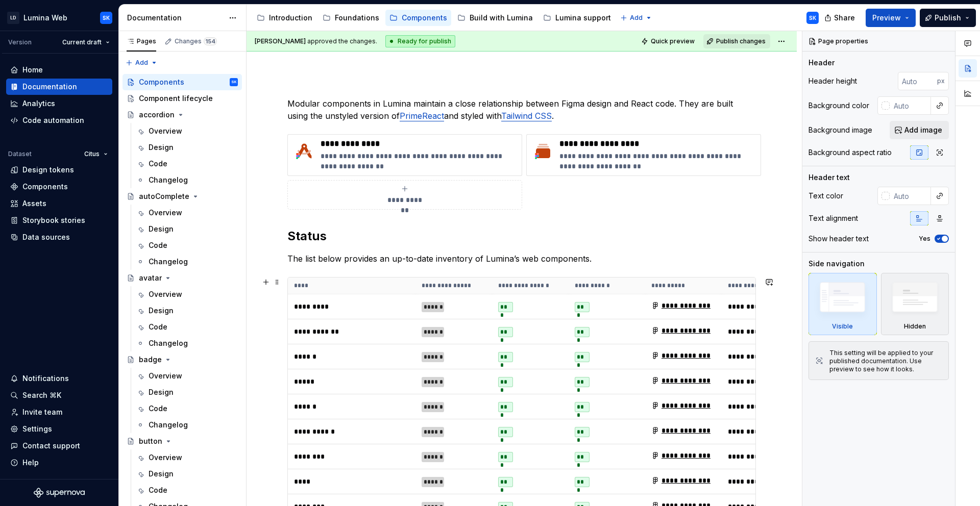
scroll to position [101, 0]
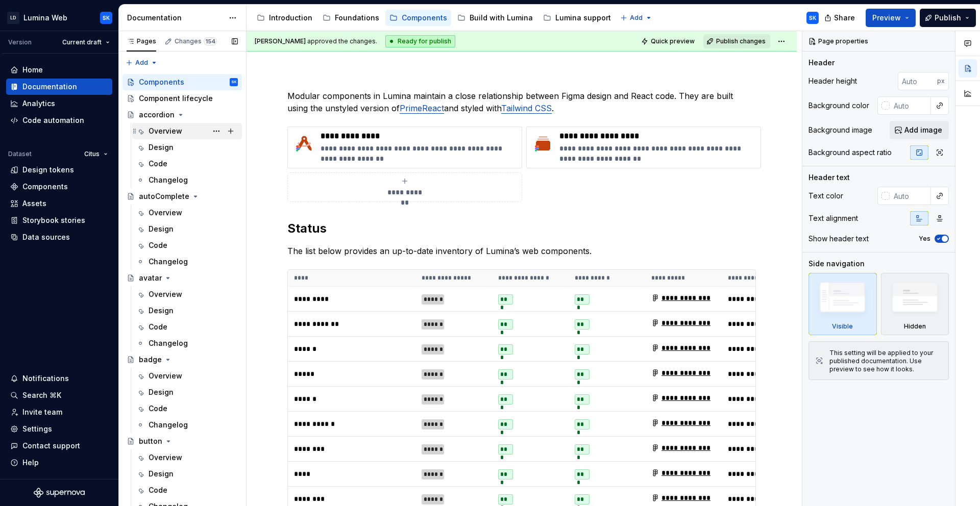
click at [180, 133] on div "Overview" at bounding box center [165, 131] width 34 height 10
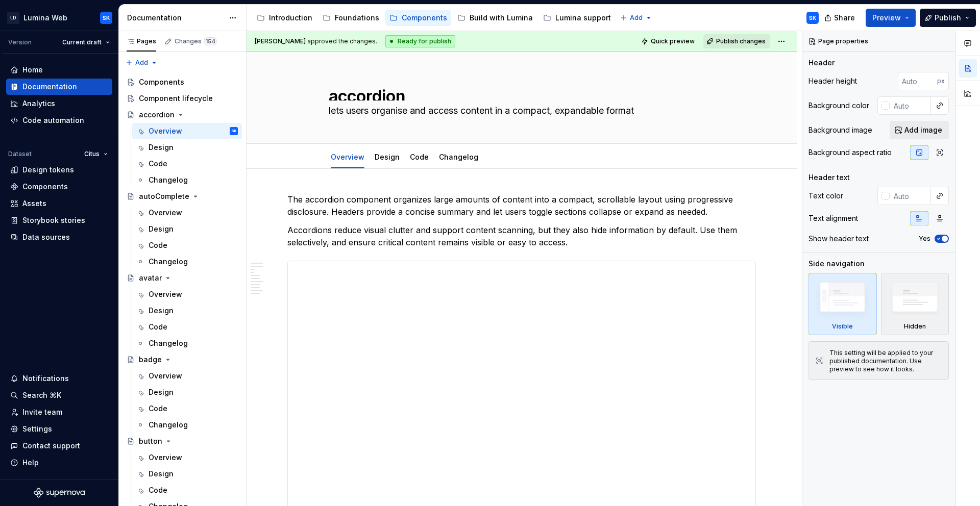
type textarea "*"
